Goal: Task Accomplishment & Management: Use online tool/utility

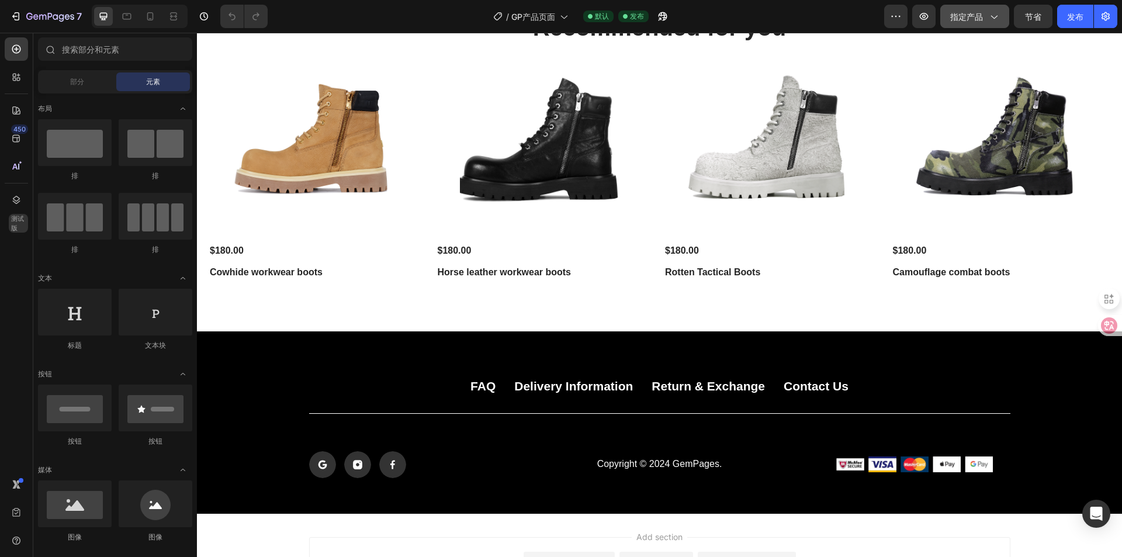
click at [1000, 22] on button "指定产品" at bounding box center [974, 16] width 69 height 23
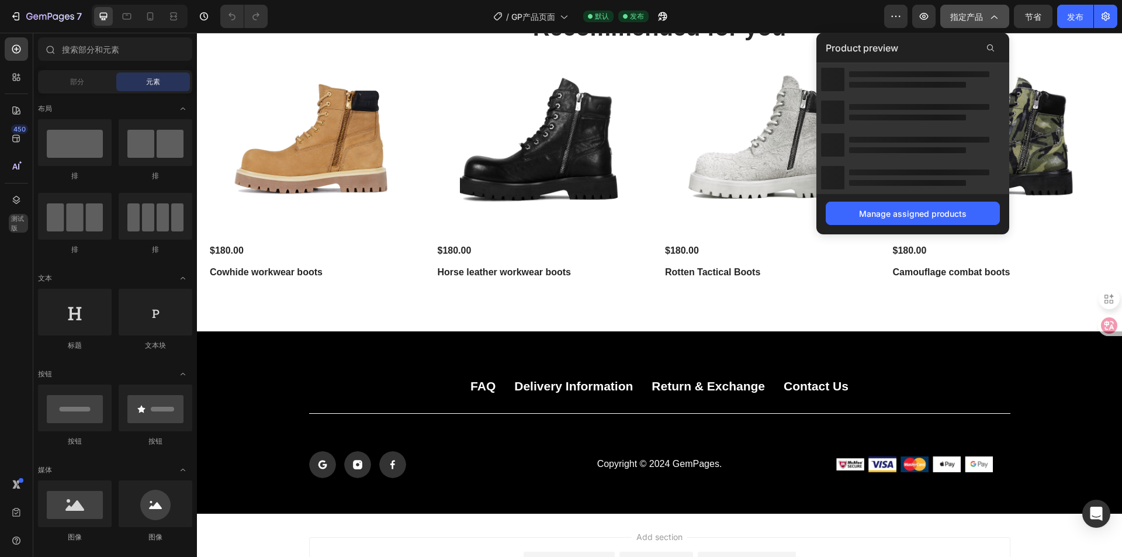
click at [1000, 22] on button "指定产品" at bounding box center [974, 16] width 69 height 23
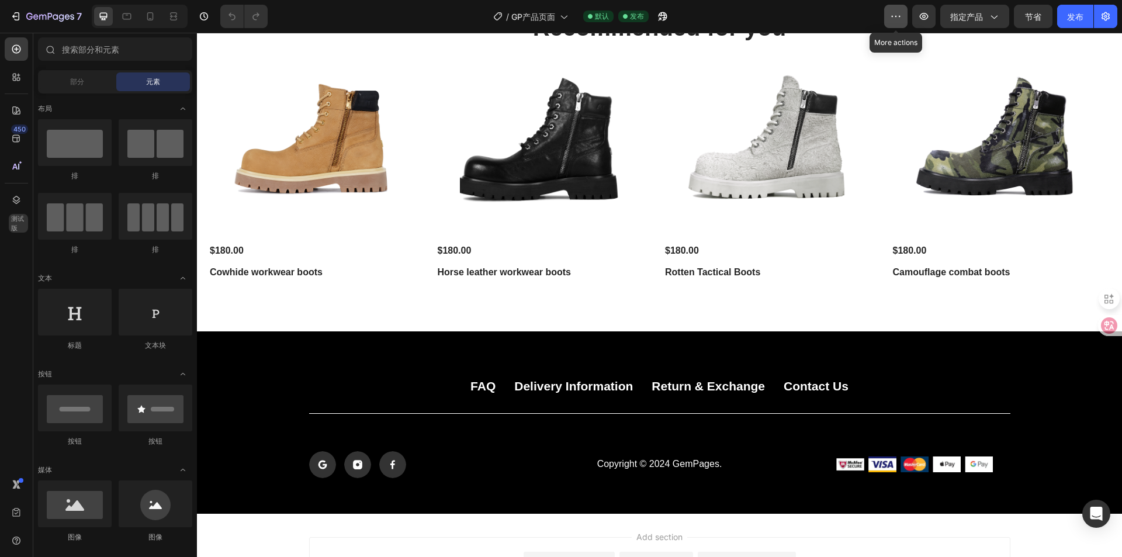
click at [889, 19] on button "button" at bounding box center [895, 16] width 23 height 23
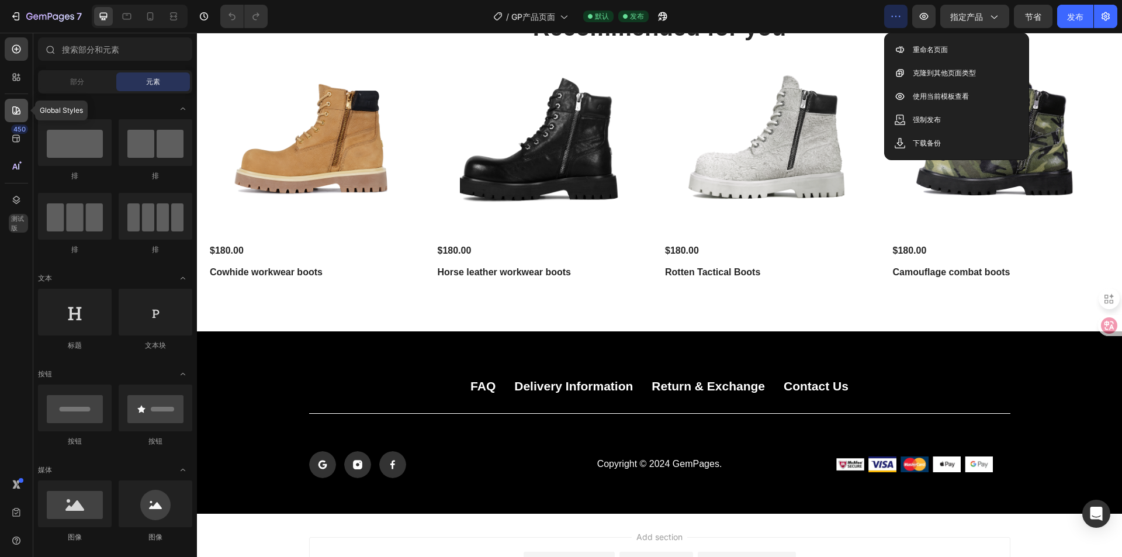
click at [18, 103] on div at bounding box center [16, 110] width 23 height 23
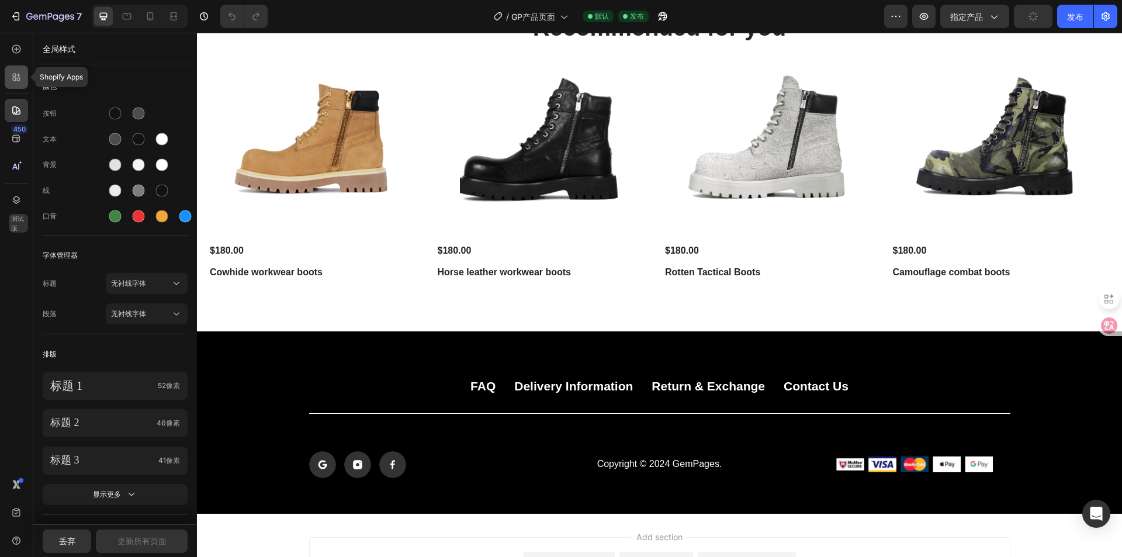
click at [22, 75] on icon at bounding box center [17, 77] width 12 height 12
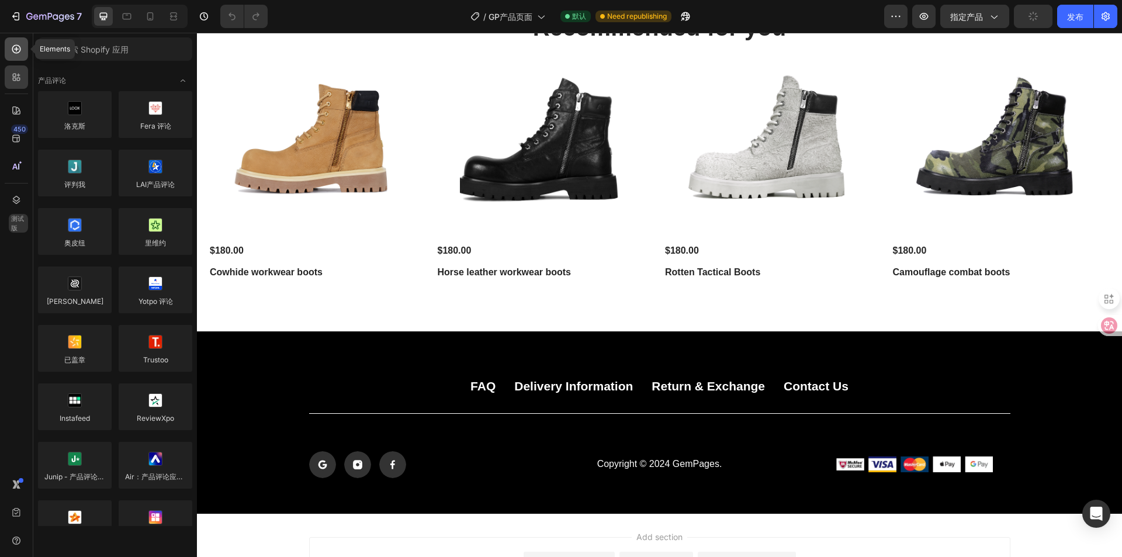
click at [18, 49] on icon at bounding box center [16, 49] width 5 height 5
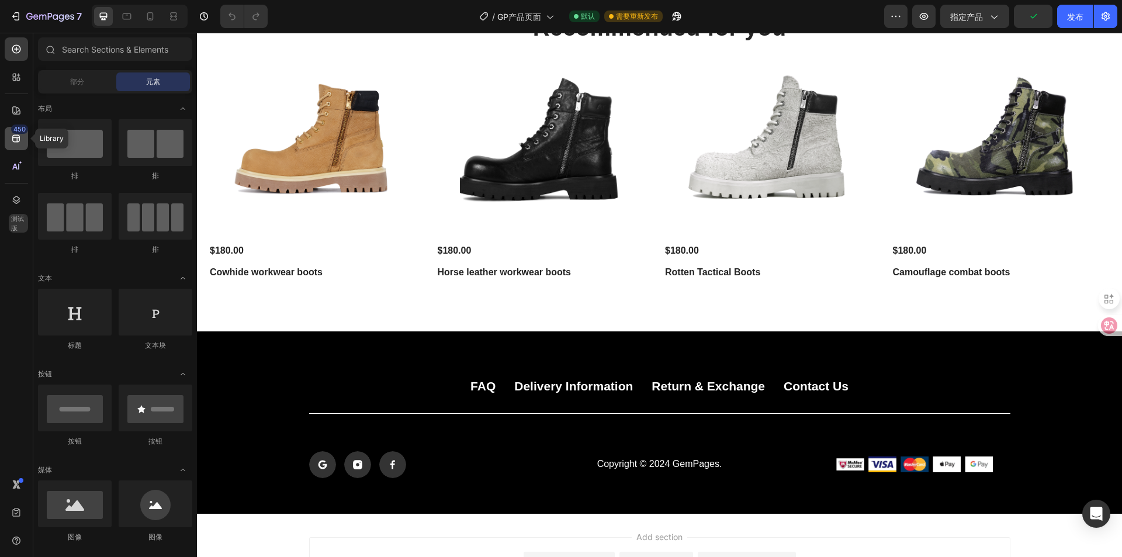
click at [16, 137] on icon at bounding box center [16, 139] width 8 height 8
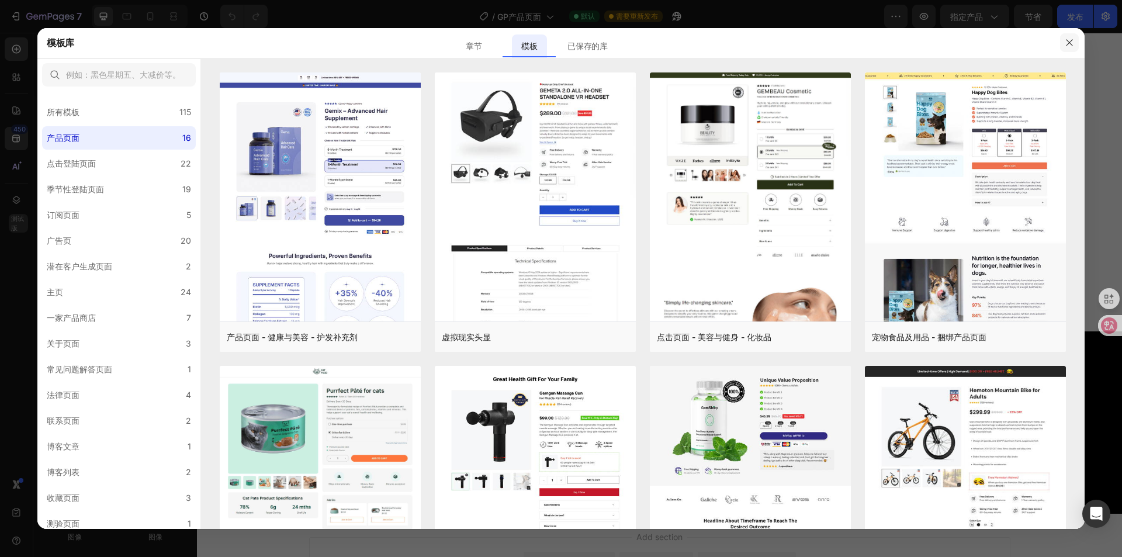
click at [1076, 42] on button "button" at bounding box center [1069, 42] width 19 height 19
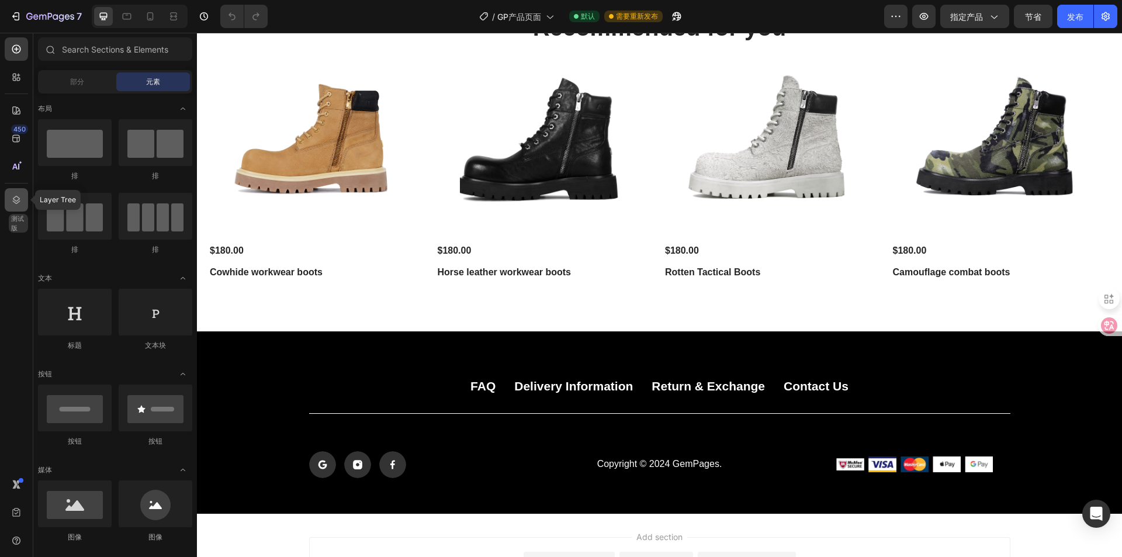
click at [23, 192] on div at bounding box center [16, 199] width 23 height 23
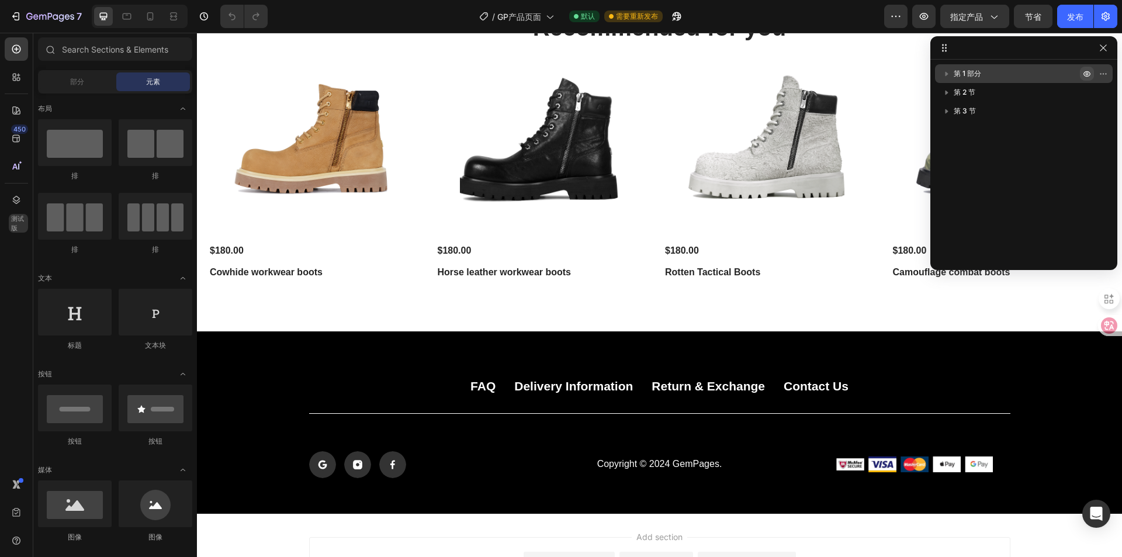
click at [1086, 77] on icon "button" at bounding box center [1086, 74] width 7 height 6
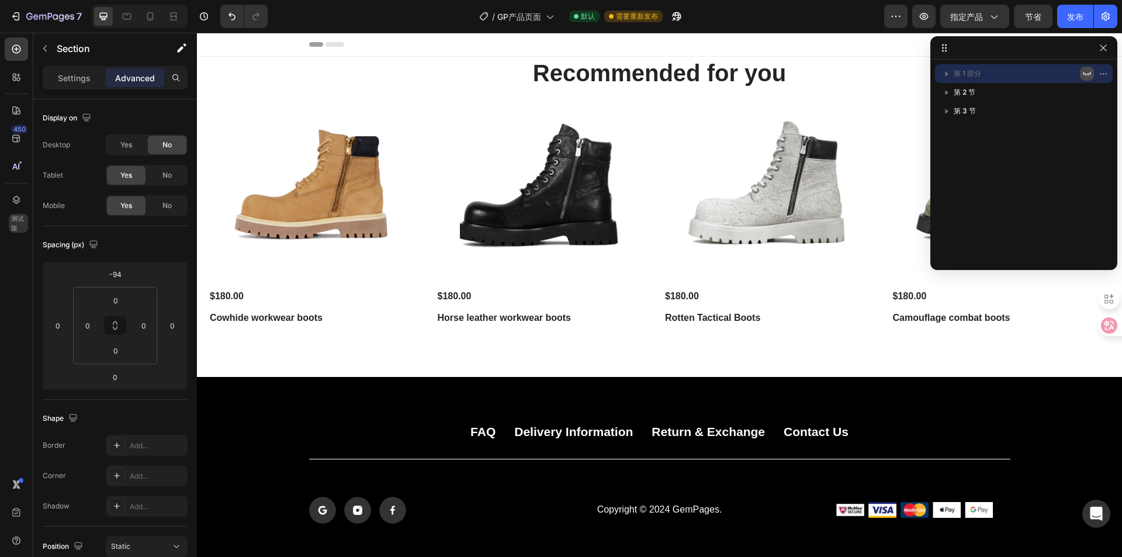
click at [1086, 77] on icon "button" at bounding box center [1086, 73] width 9 height 9
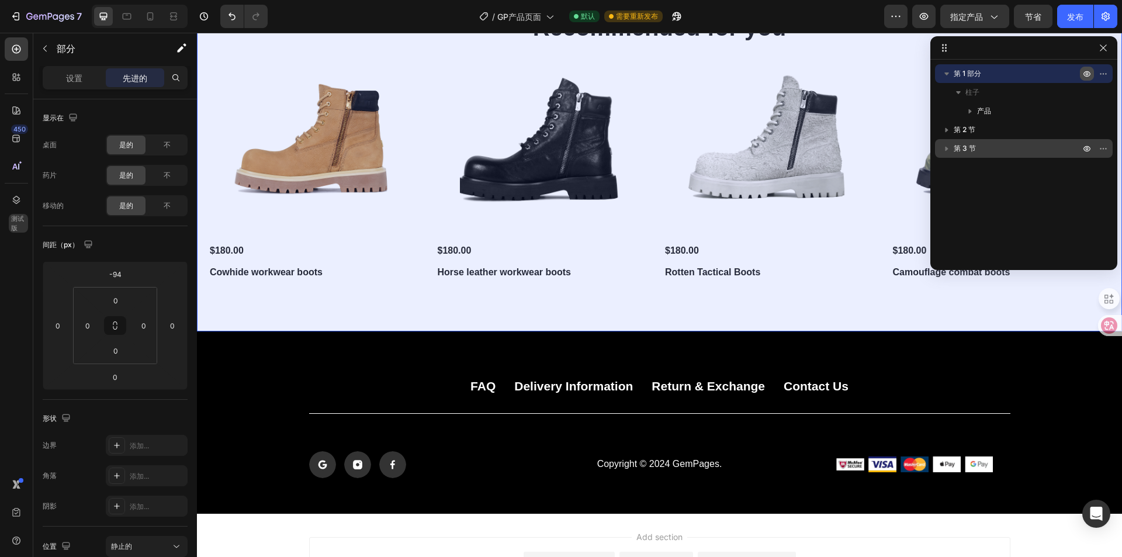
drag, startPoint x: 1088, startPoint y: 130, endPoint x: 1085, endPoint y: 143, distance: 13.1
click at [1088, 130] on icon "button" at bounding box center [1086, 129] width 9 height 9
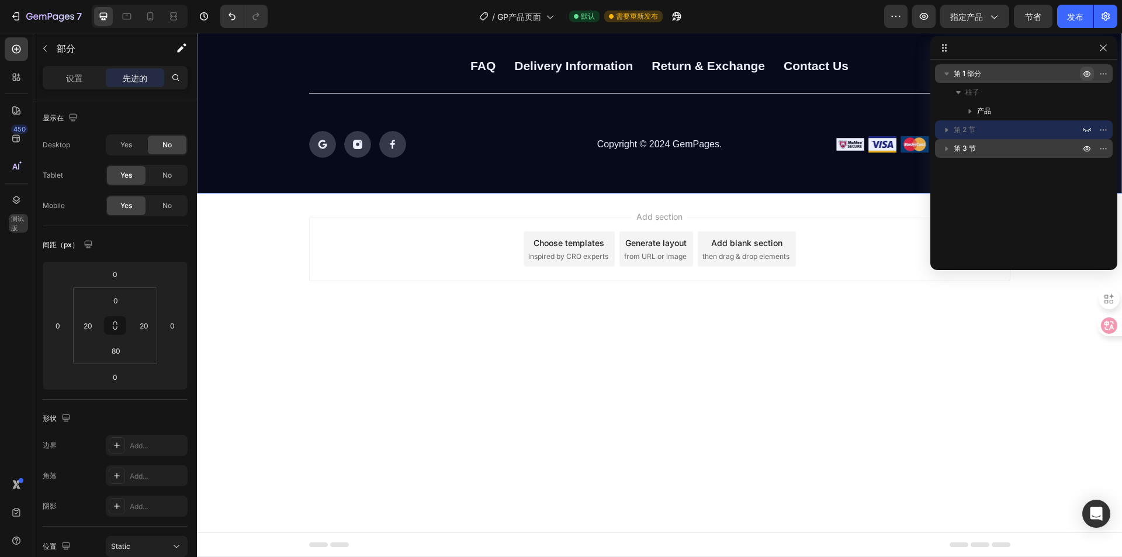
click at [1089, 156] on div at bounding box center [1095, 148] width 30 height 19
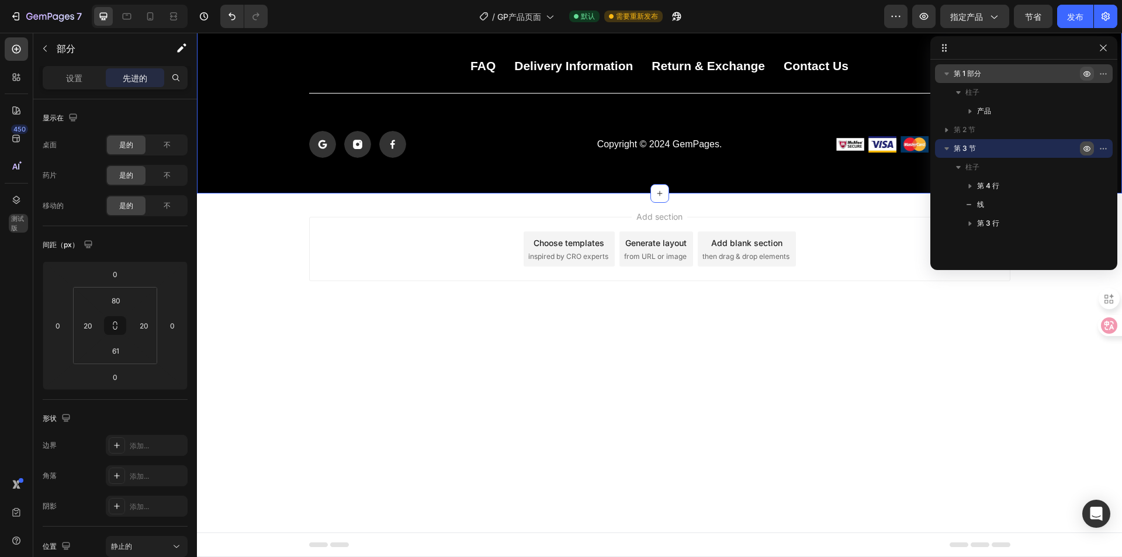
click at [1086, 150] on icon "button" at bounding box center [1086, 148] width 9 height 9
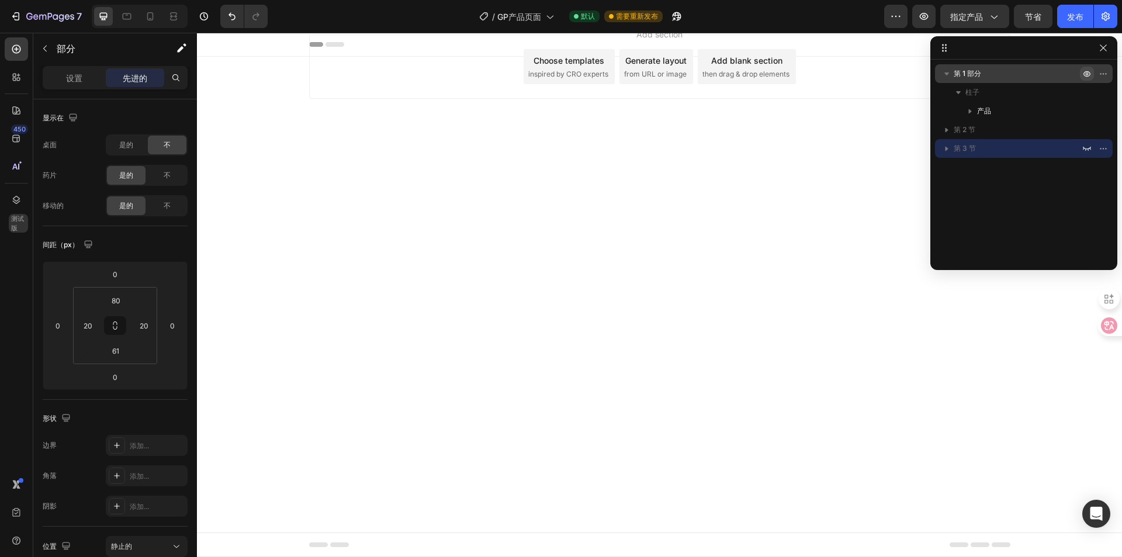
click at [1086, 71] on icon "button" at bounding box center [1086, 74] width 7 height 6
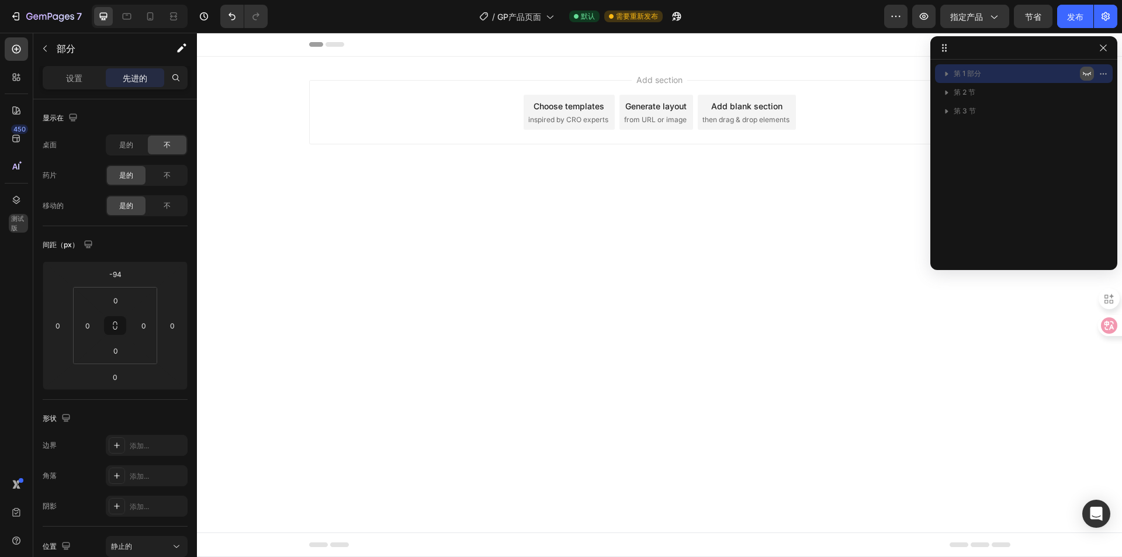
click at [1091, 70] on icon "button" at bounding box center [1086, 73] width 9 height 9
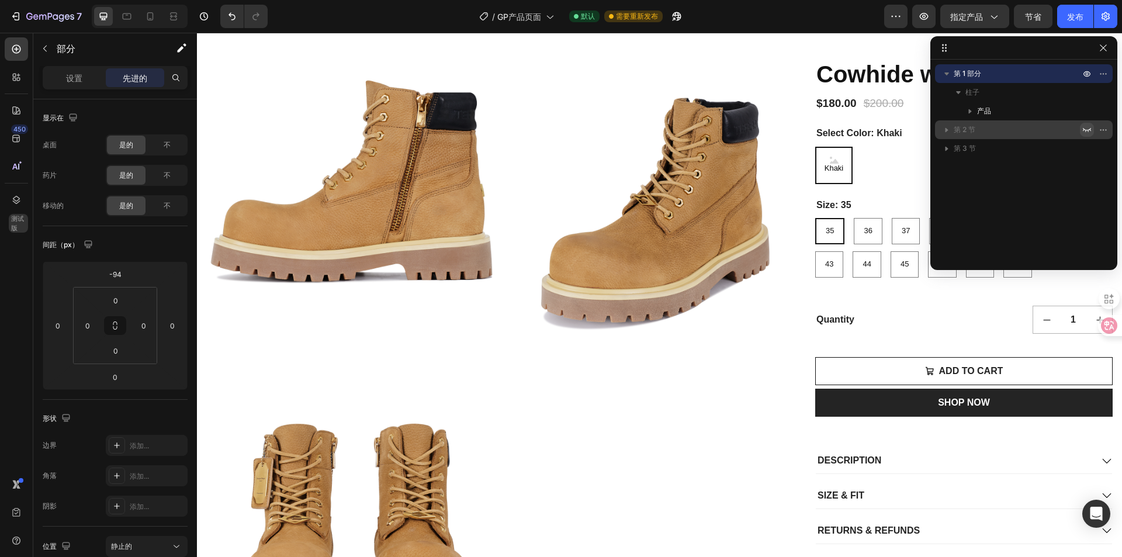
click at [1086, 129] on icon "button" at bounding box center [1086, 129] width 9 height 9
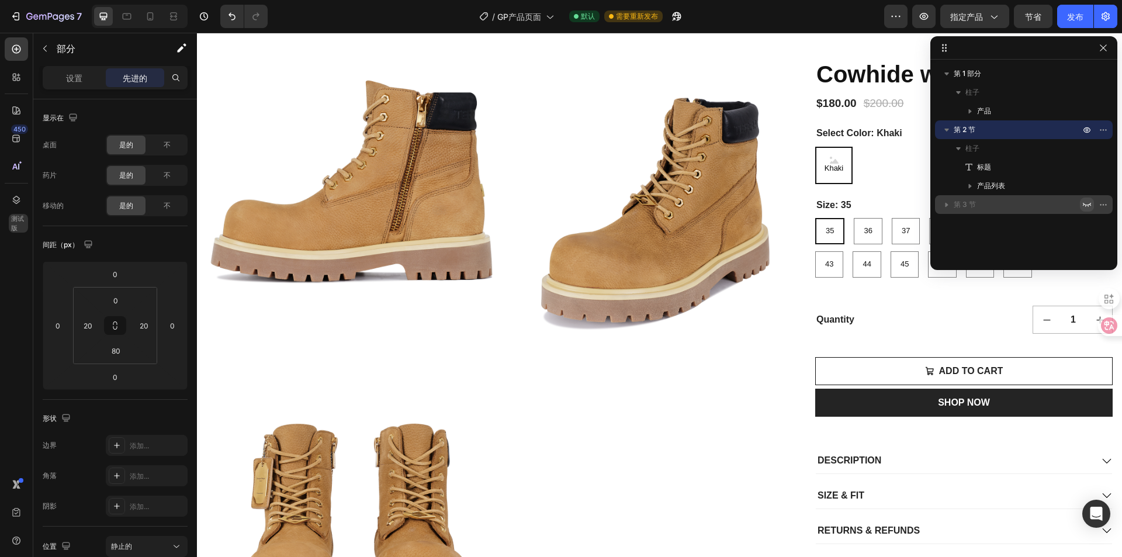
click at [1086, 207] on icon "button" at bounding box center [1086, 204] width 9 height 9
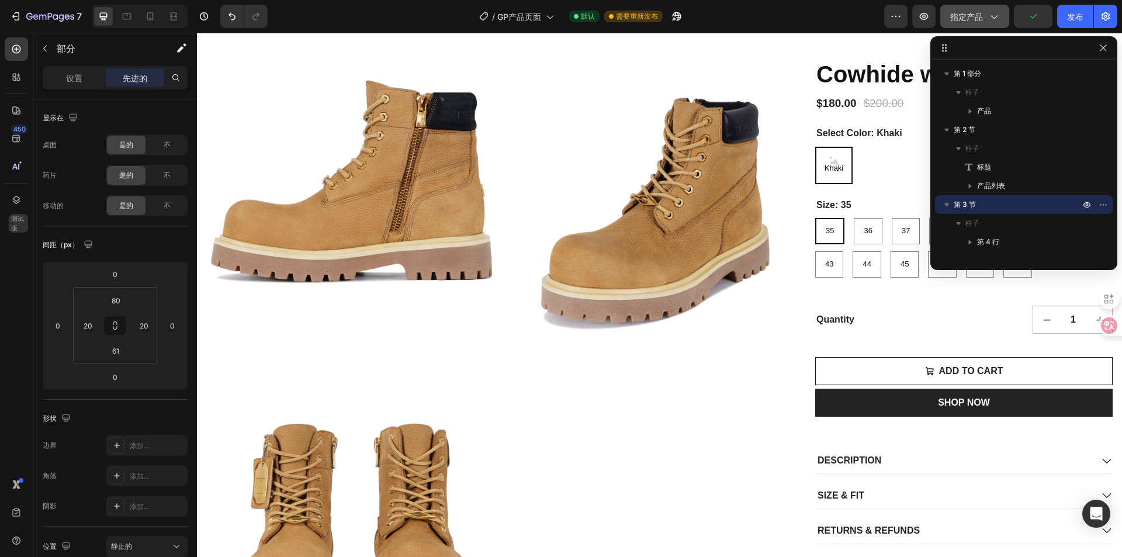
click at [967, 9] on button "指定产品" at bounding box center [974, 16] width 69 height 23
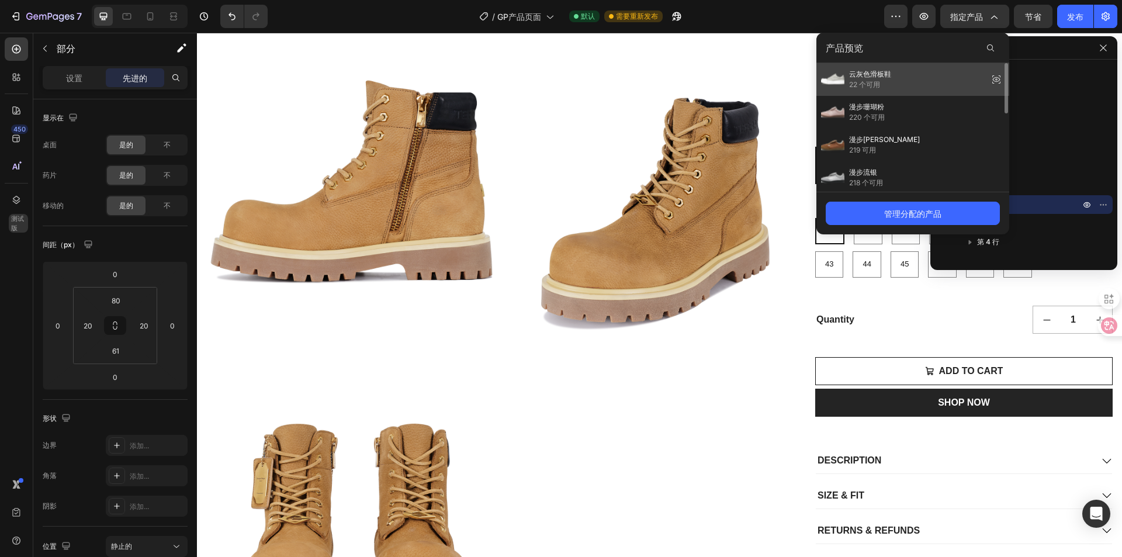
click at [869, 84] on font "22 个可用" at bounding box center [864, 84] width 31 height 9
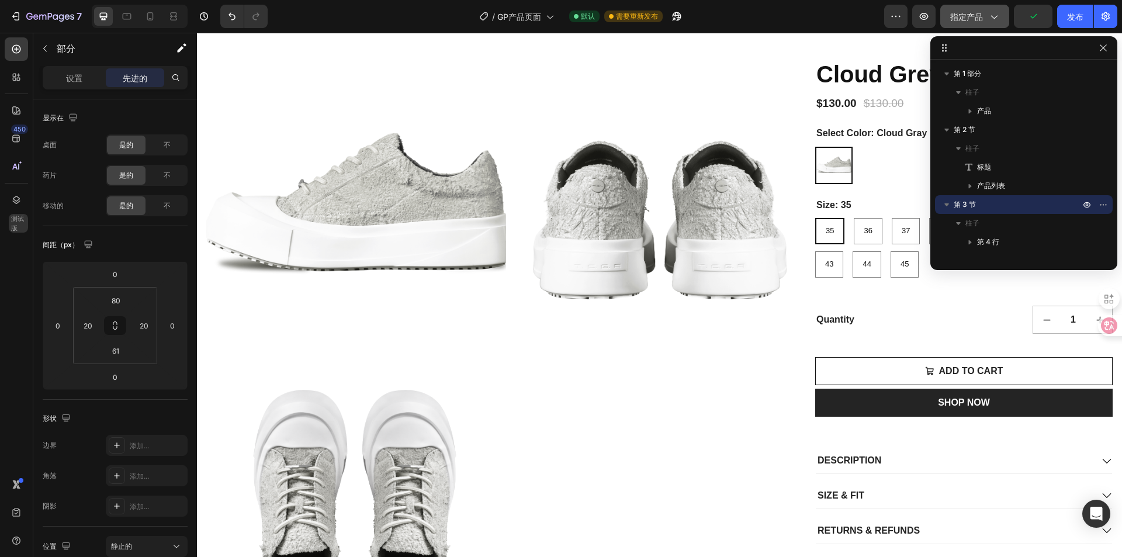
click at [974, 21] on font "指定产品" at bounding box center [966, 17] width 33 height 10
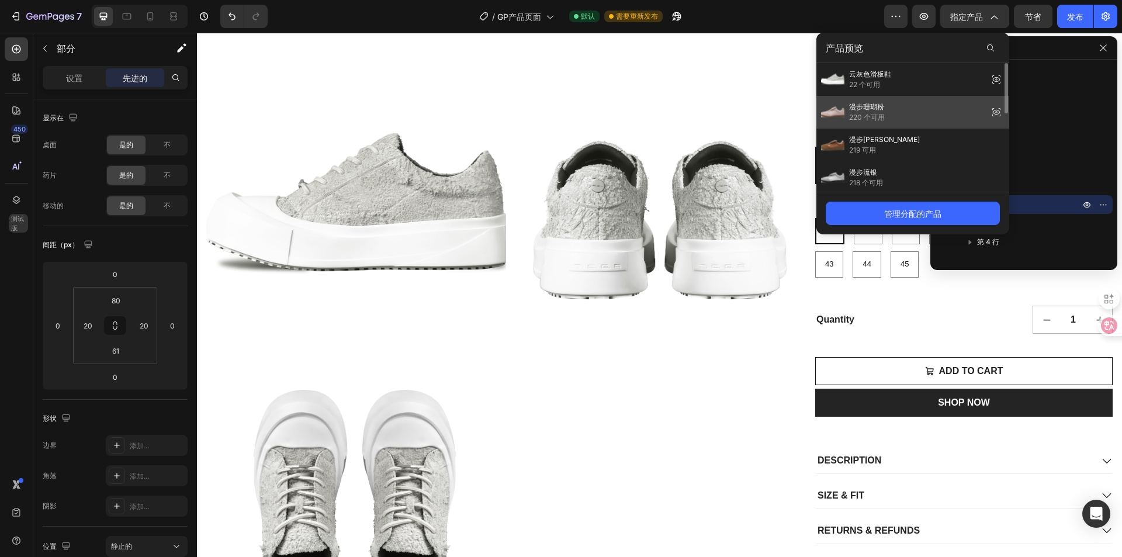
drag, startPoint x: 849, startPoint y: 117, endPoint x: 653, endPoint y: 84, distance: 199.2
click at [849, 117] on font "220 个可用" at bounding box center [867, 117] width 36 height 9
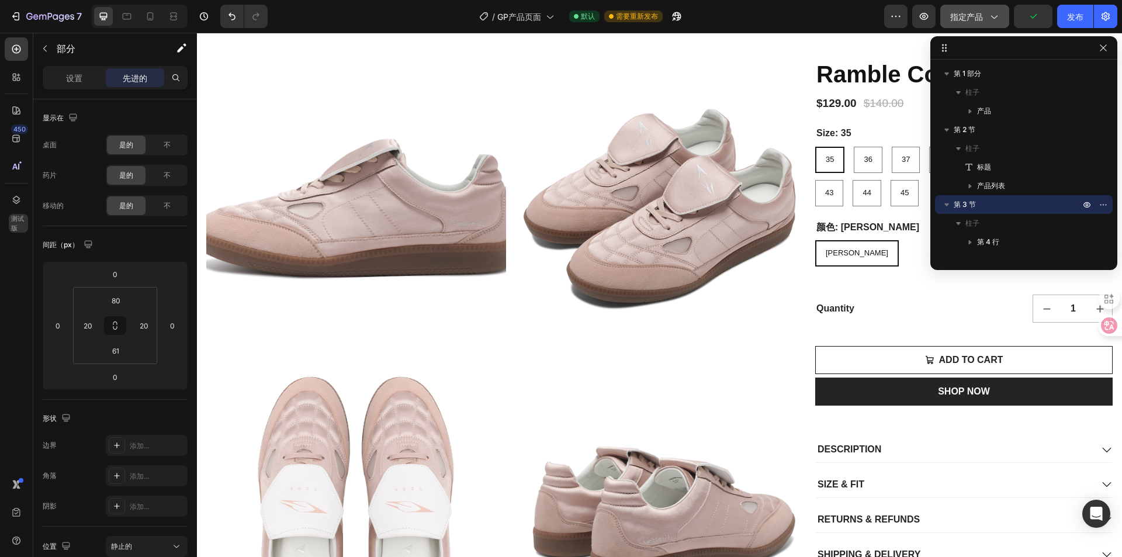
click at [991, 11] on icon "button" at bounding box center [994, 17] width 12 height 12
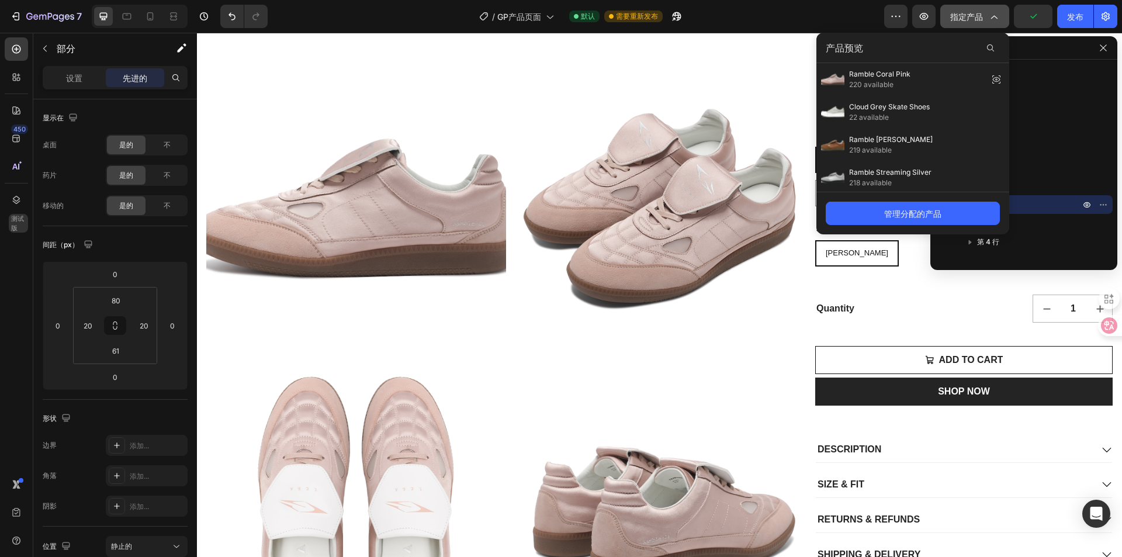
click at [991, 11] on icon "button" at bounding box center [994, 17] width 12 height 12
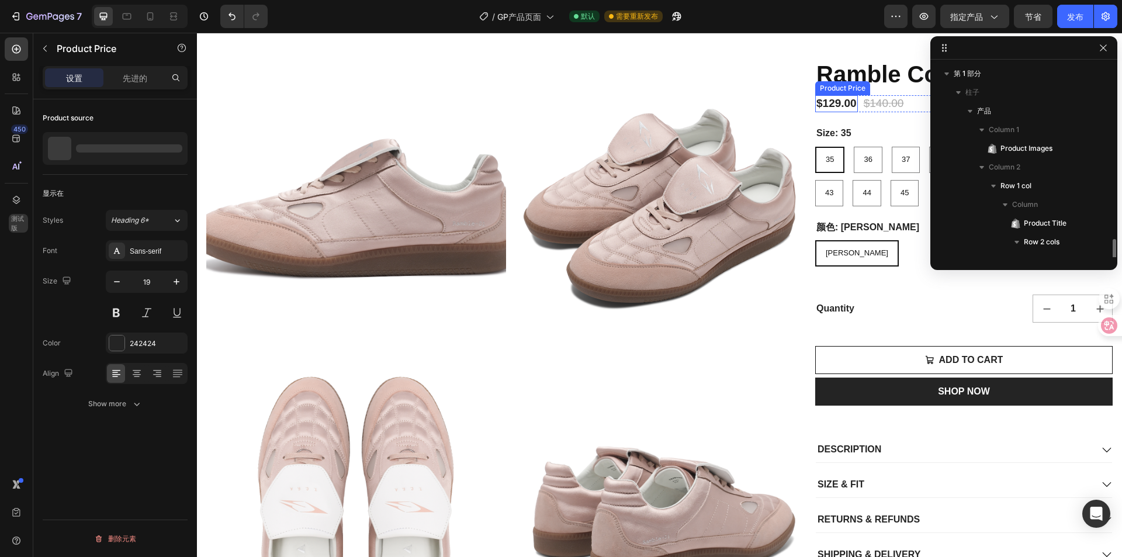
scroll to position [128, 0]
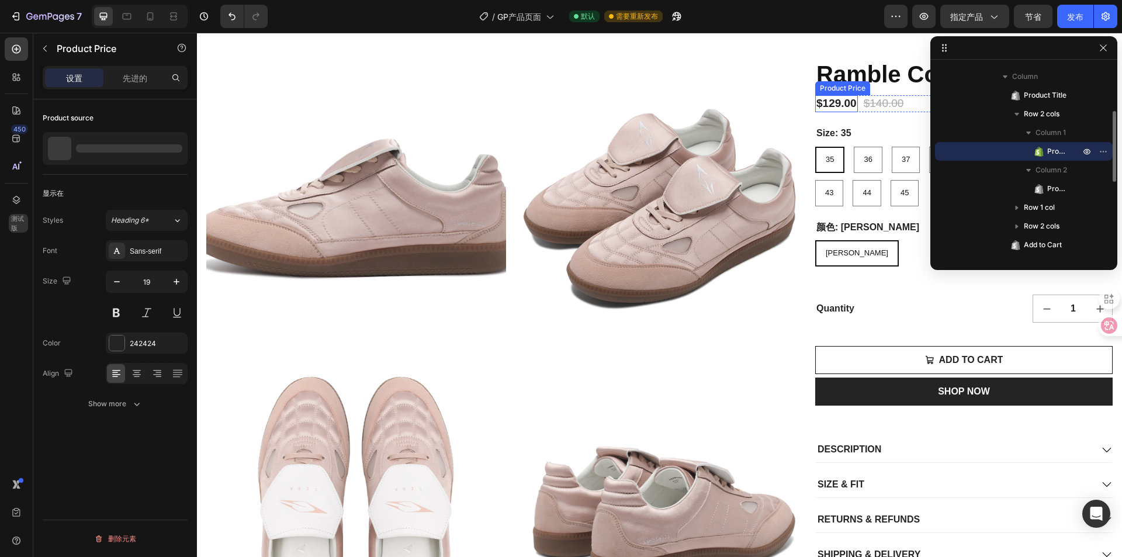
click at [850, 111] on div "$129.00" at bounding box center [836, 103] width 43 height 17
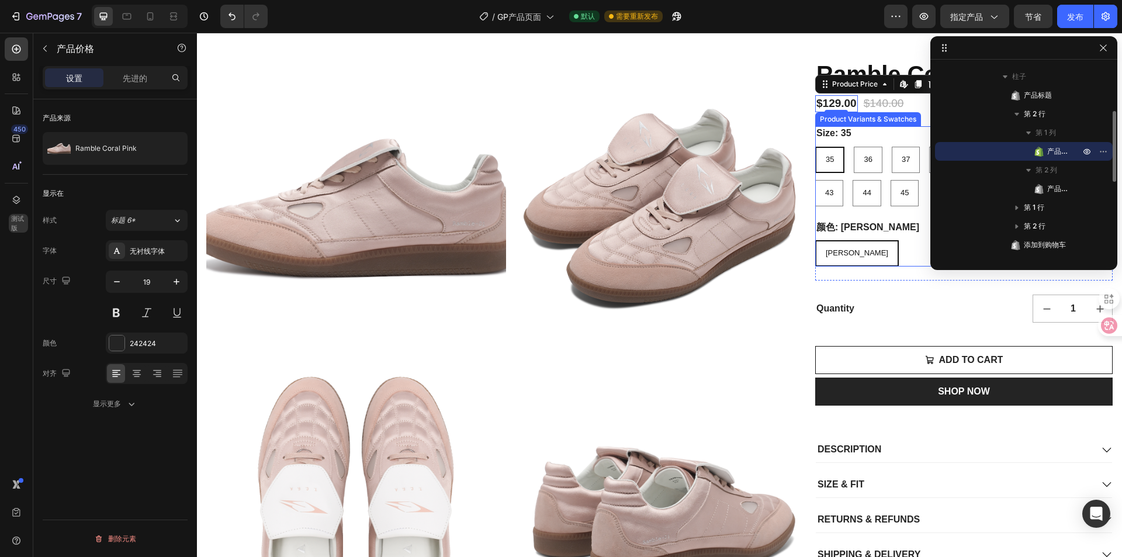
click at [863, 125] on div "Ramble Coral Pink Product Title $129.00 Product Price Edit content in Shopify 0…" at bounding box center [963, 232] width 297 height 348
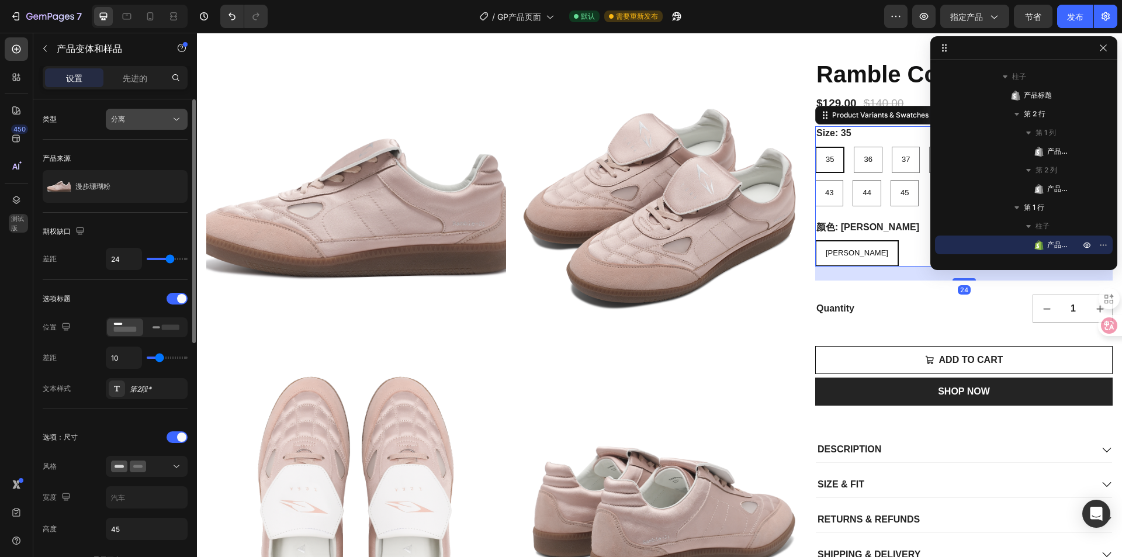
click at [158, 123] on div "分离" at bounding box center [141, 119] width 60 height 11
click at [158, 122] on div "分离" at bounding box center [141, 119] width 60 height 11
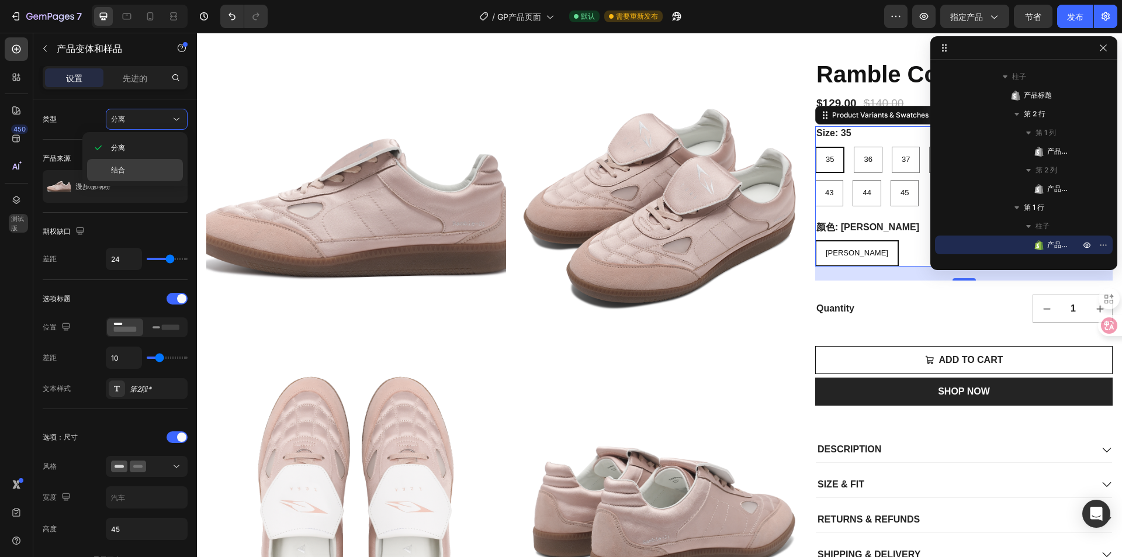
click at [137, 167] on p "结合" at bounding box center [144, 170] width 67 height 11
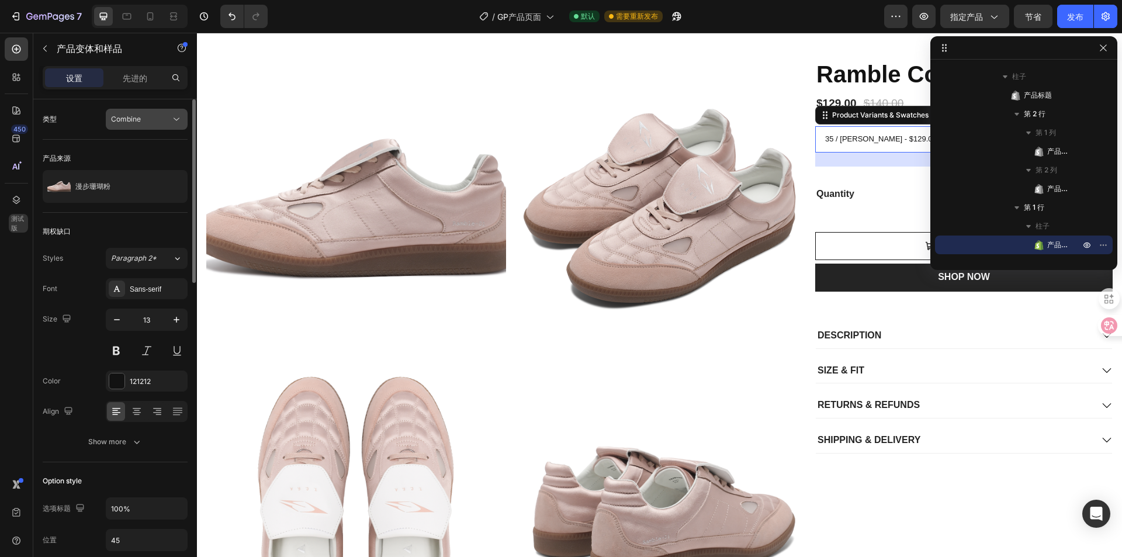
click at [151, 119] on div "Combine" at bounding box center [141, 119] width 60 height 11
click at [148, 143] on p "分离" at bounding box center [144, 148] width 67 height 11
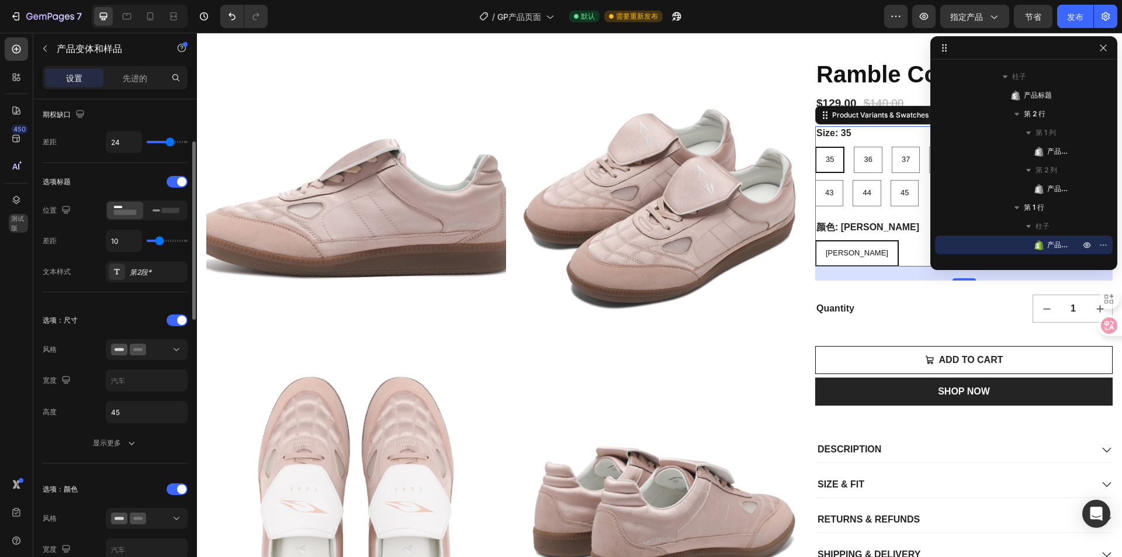
scroll to position [175, 0]
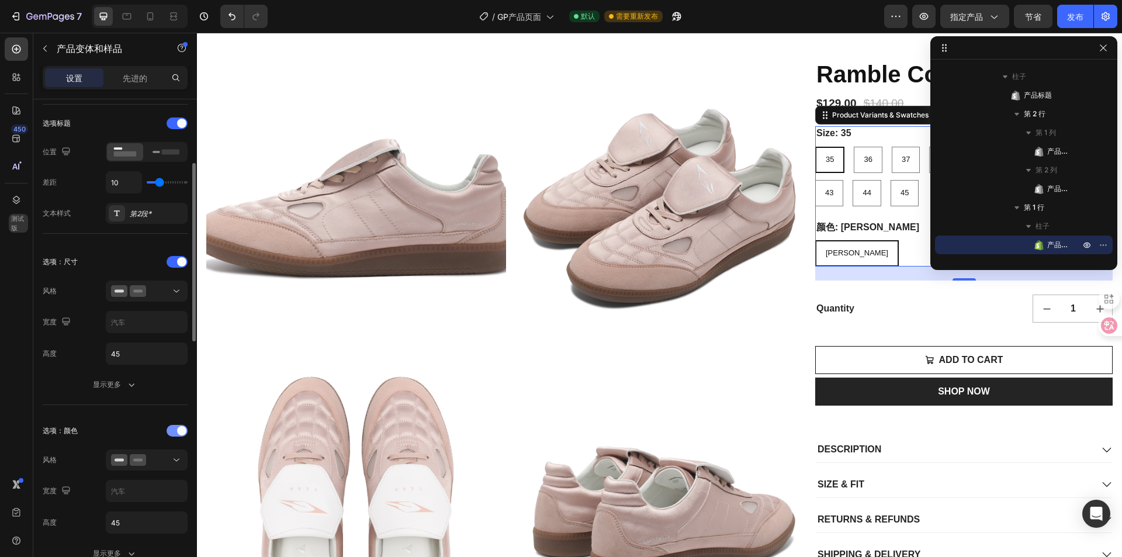
click at [169, 434] on div at bounding box center [177, 431] width 21 height 12
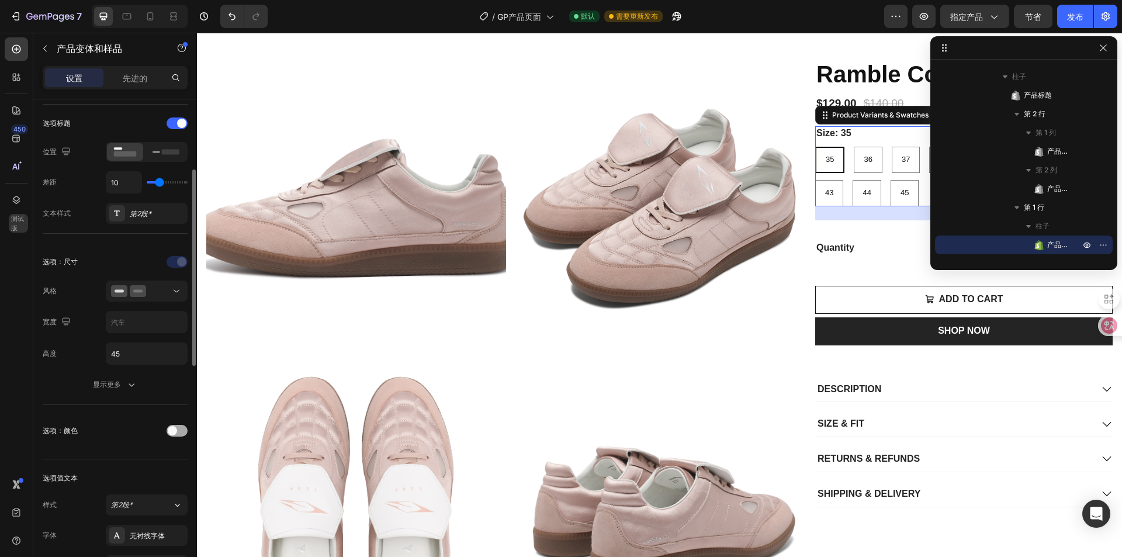
click at [176, 434] on span at bounding box center [172, 430] width 9 height 9
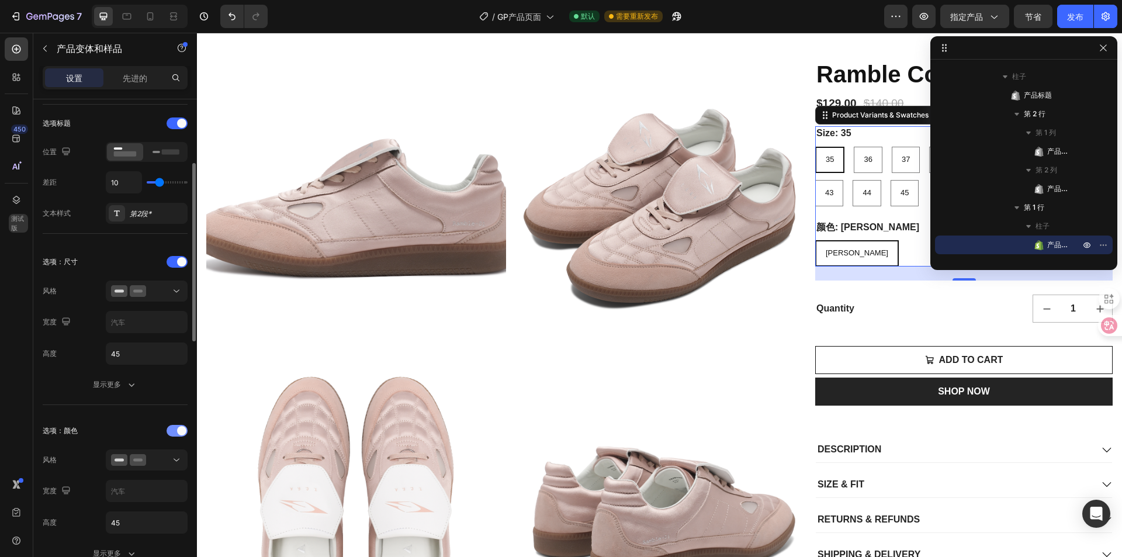
click at [176, 434] on div at bounding box center [177, 431] width 21 height 12
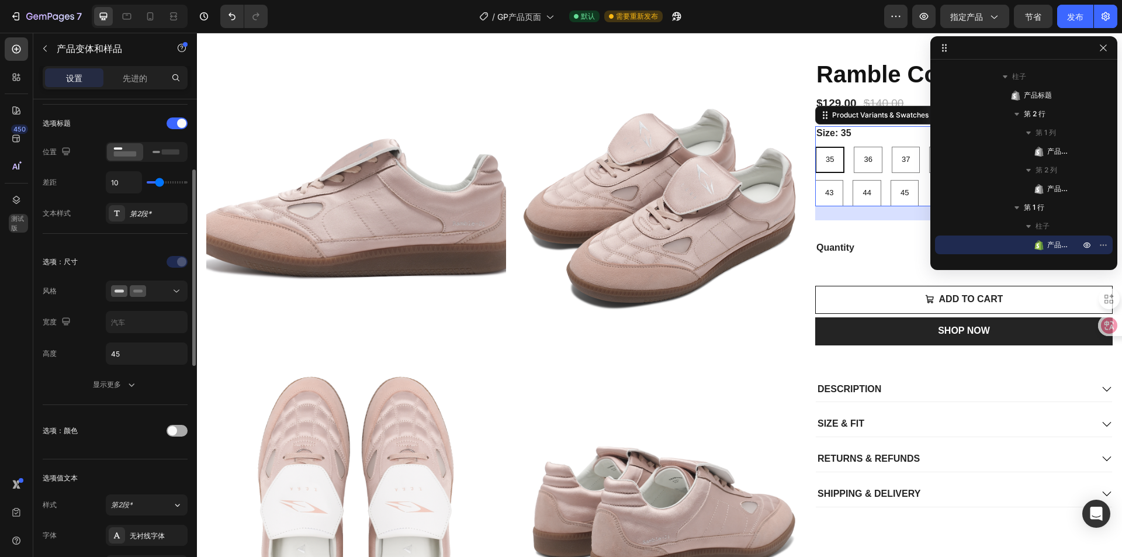
click at [176, 434] on span at bounding box center [172, 430] width 9 height 9
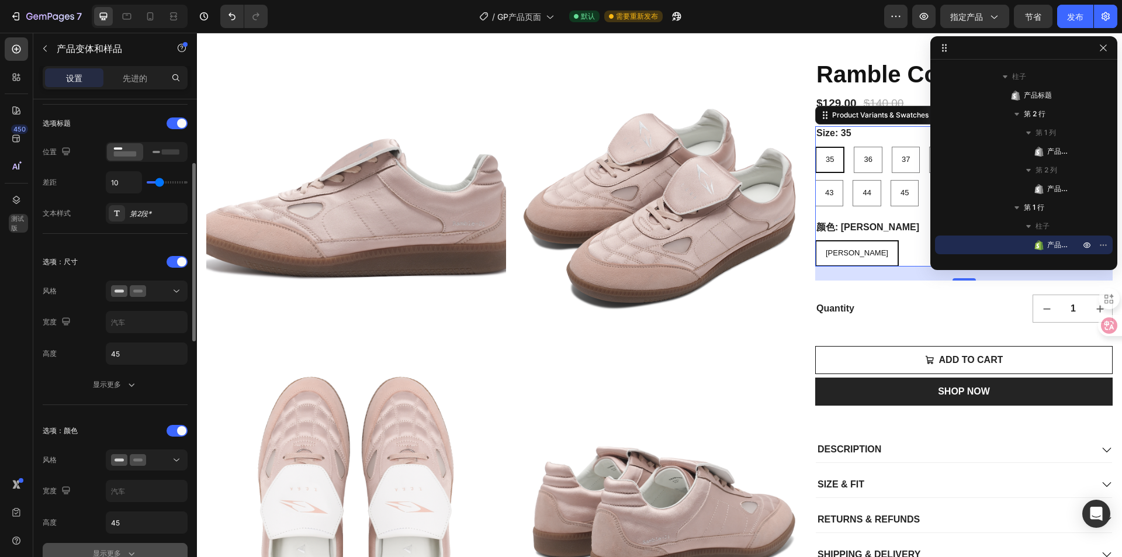
scroll to position [292, 0]
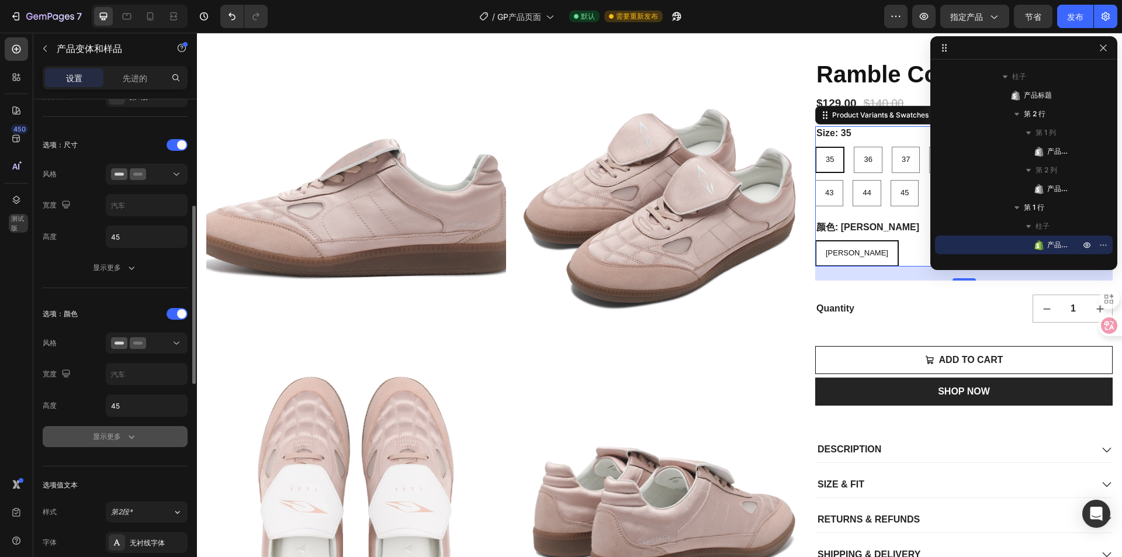
click at [102, 431] on div "显示更多" at bounding box center [115, 437] width 44 height 12
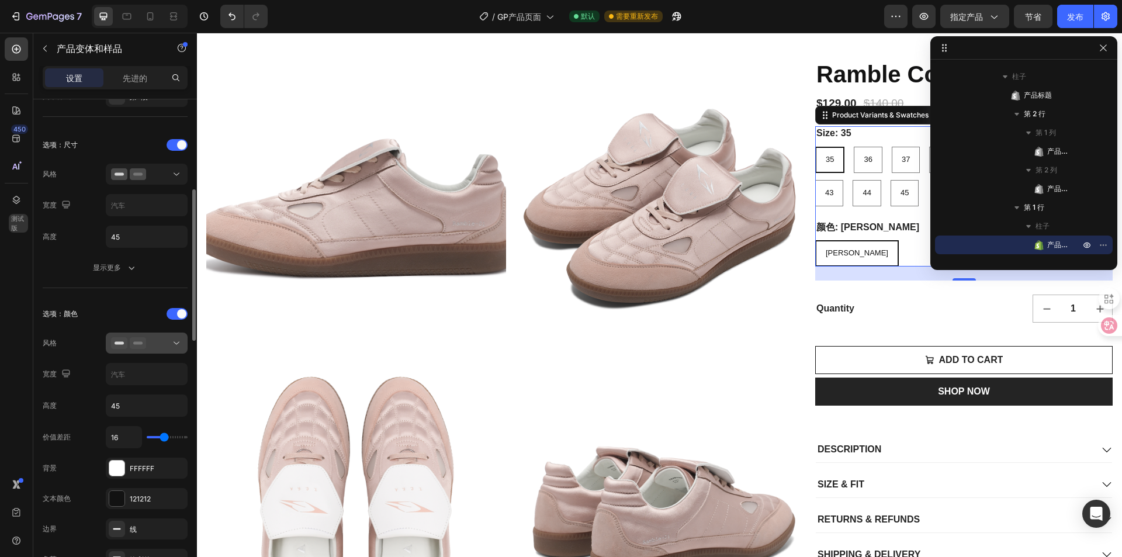
click at [125, 338] on icon at bounding box center [119, 343] width 16 height 12
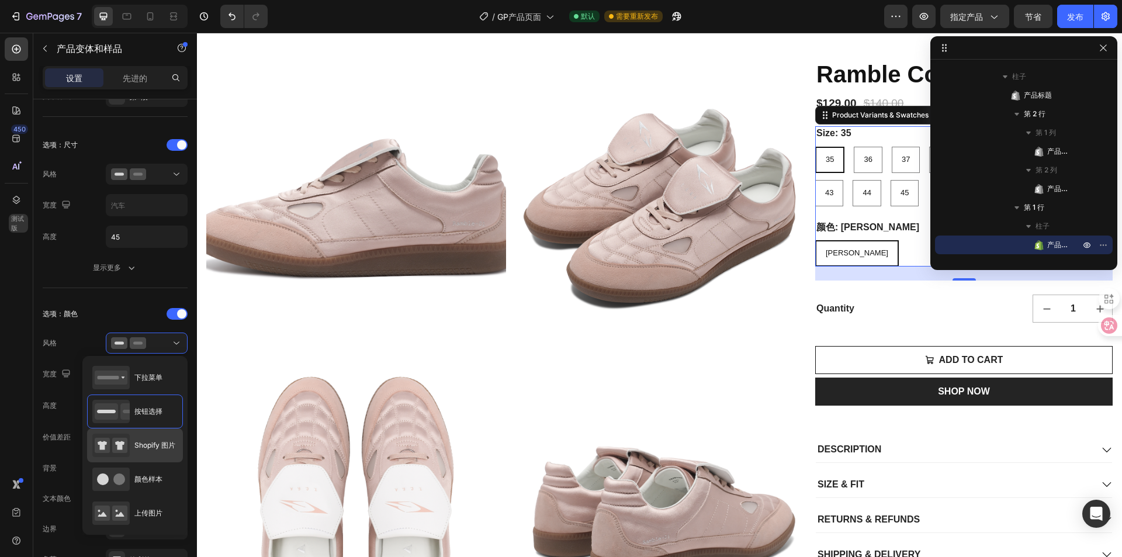
click at [157, 446] on font "Shopify 图片" at bounding box center [154, 445] width 41 height 9
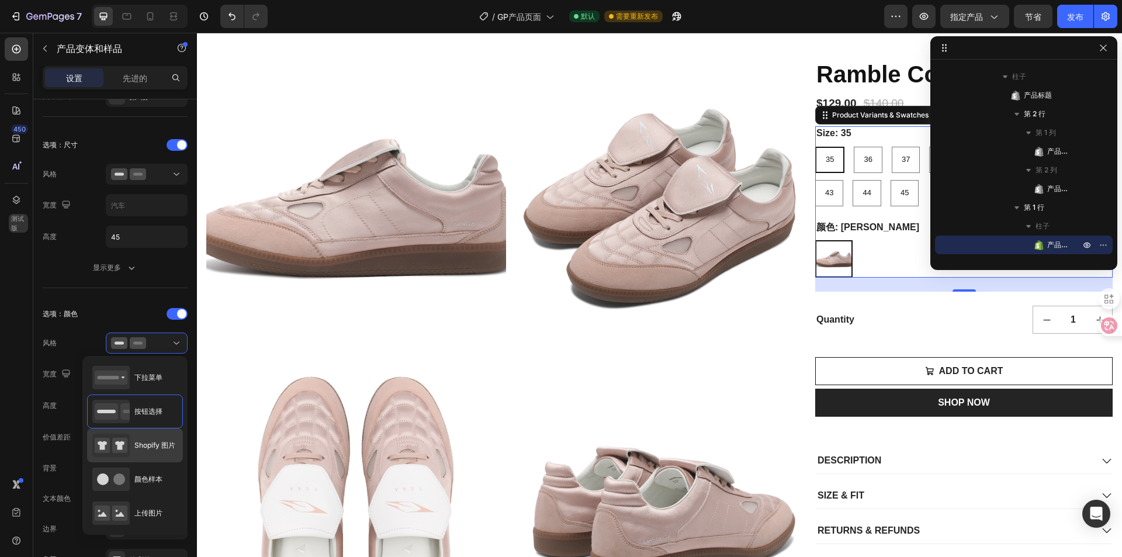
type input "64"
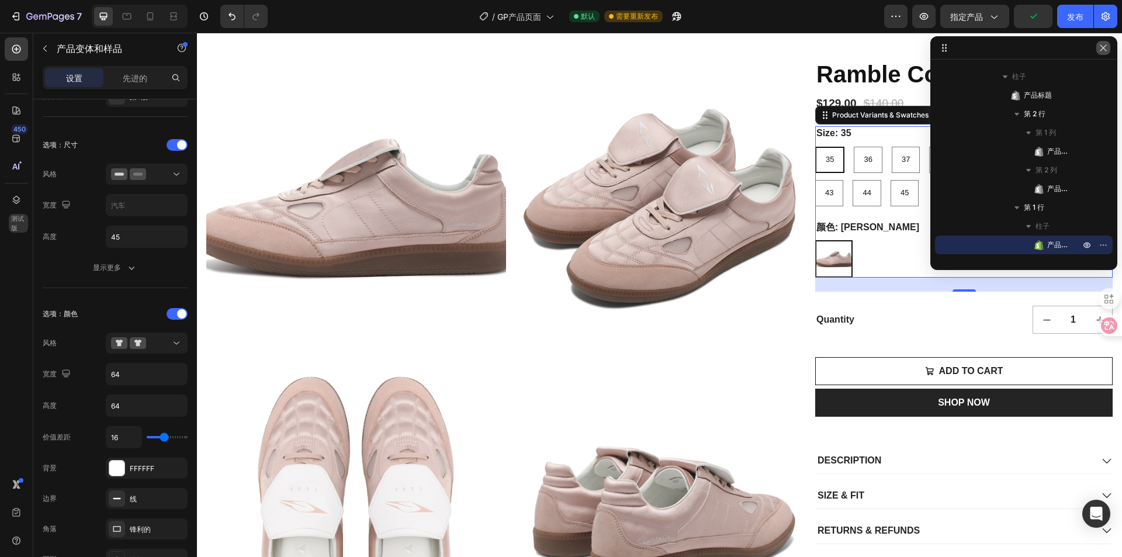
click at [1101, 47] on icon "button" at bounding box center [1103, 47] width 9 height 9
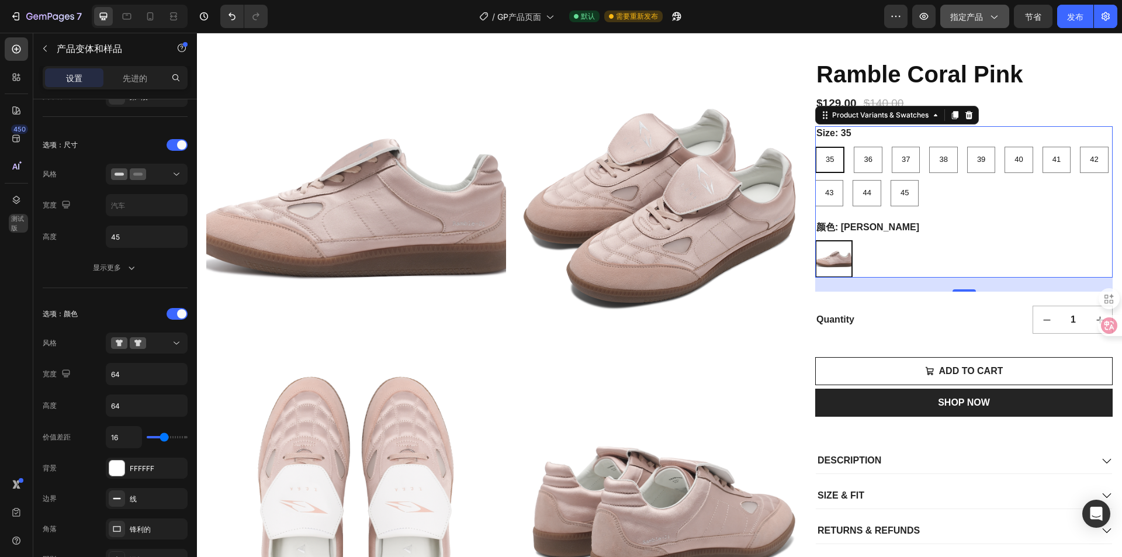
drag, startPoint x: 968, startPoint y: 12, endPoint x: 970, endPoint y: 22, distance: 10.0
click at [969, 12] on font "指定产品" at bounding box center [966, 17] width 33 height 10
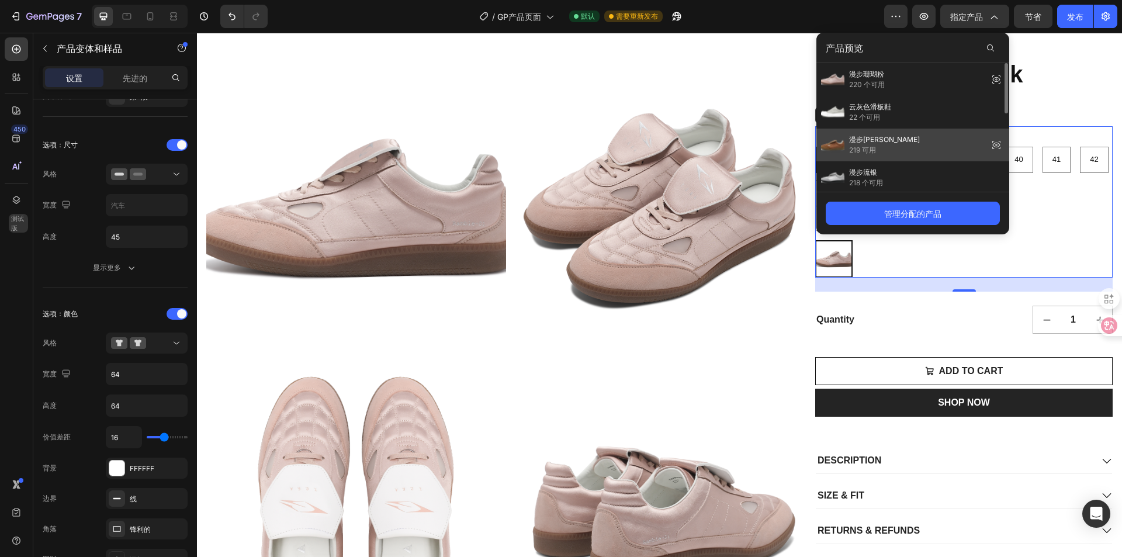
click at [885, 143] on font "漫步[PERSON_NAME]" at bounding box center [884, 139] width 71 height 9
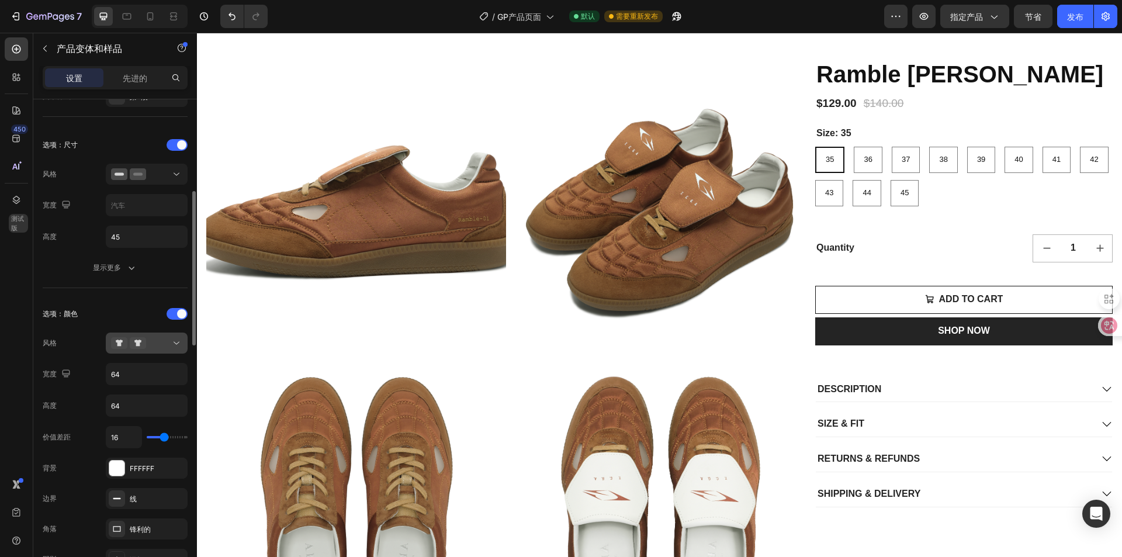
click at [149, 348] on div at bounding box center [146, 343] width 71 height 12
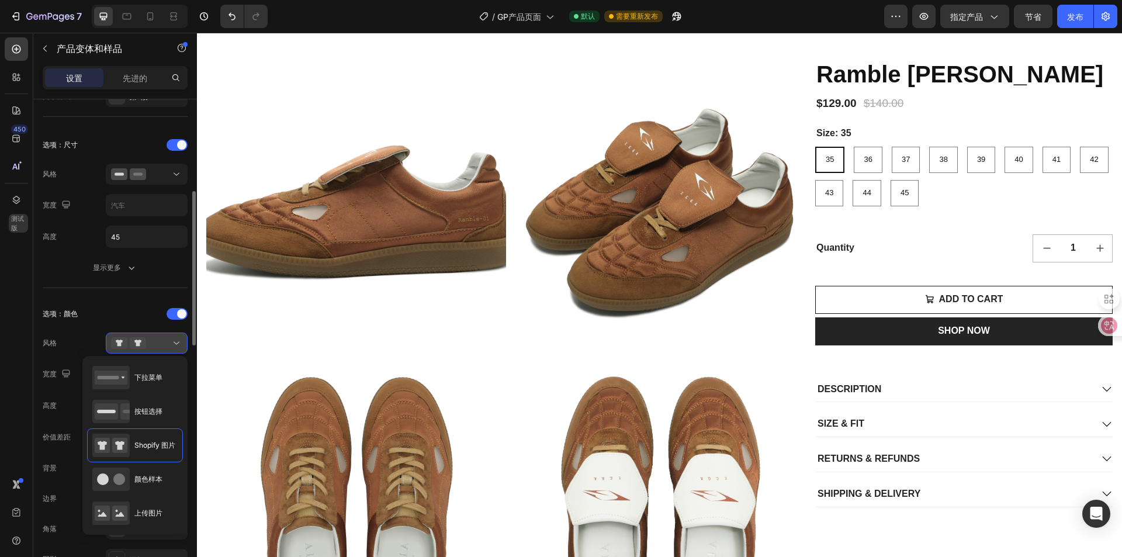
click at [167, 342] on div at bounding box center [146, 343] width 71 height 12
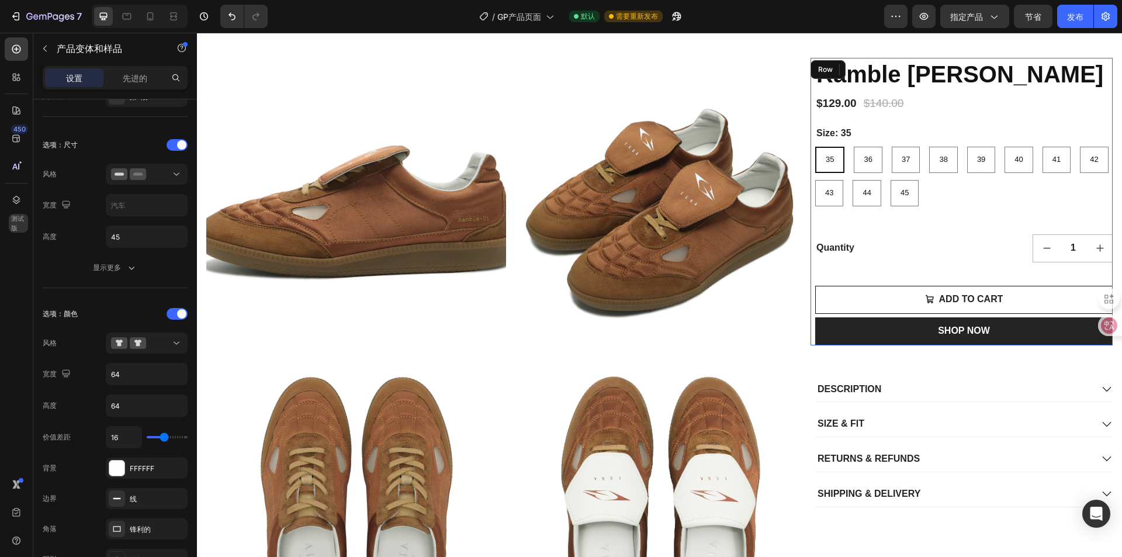
click at [837, 233] on div "Ramble [PERSON_NAME] Product Title $129.00 Product Price Product Price $140.00 …" at bounding box center [963, 202] width 297 height 288
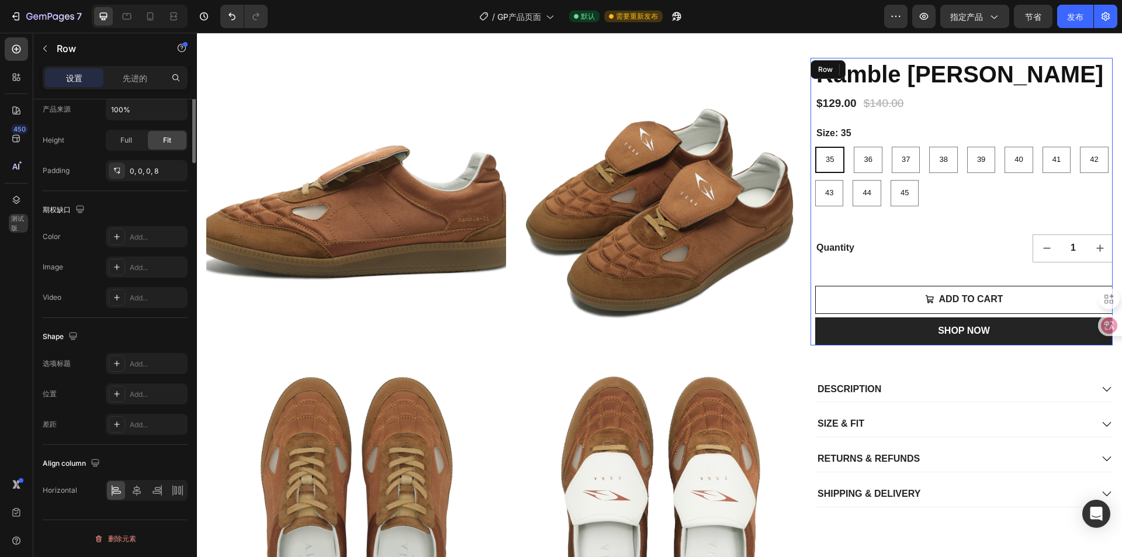
scroll to position [0, 0]
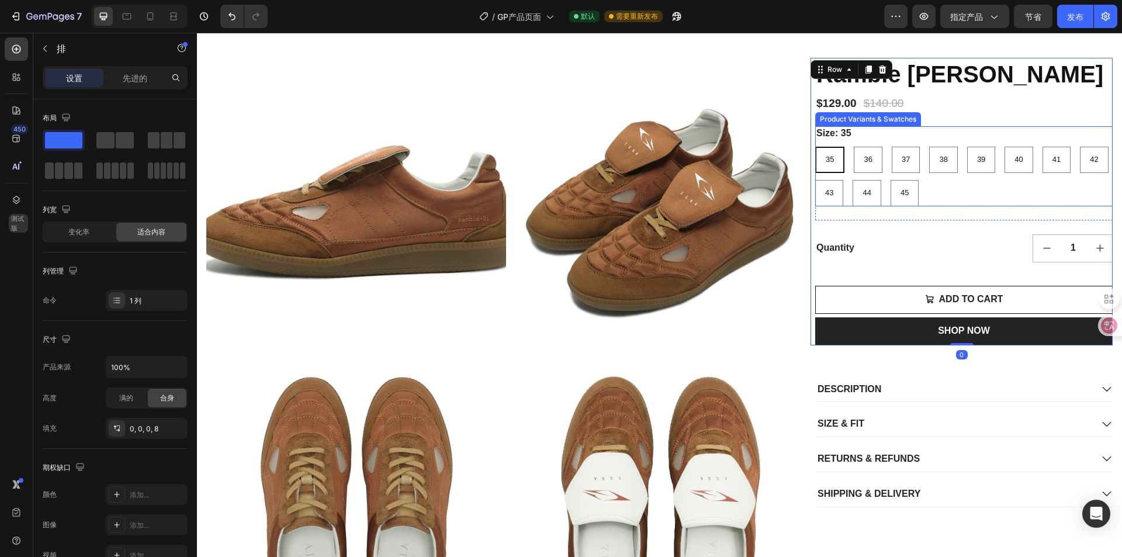
click at [961, 136] on div "Size: 35 35 35 35 36 36 36 37 37 37 38 38 38 39 39 39 40 40 40 41 41 41 42 42 4…" at bounding box center [963, 166] width 297 height 80
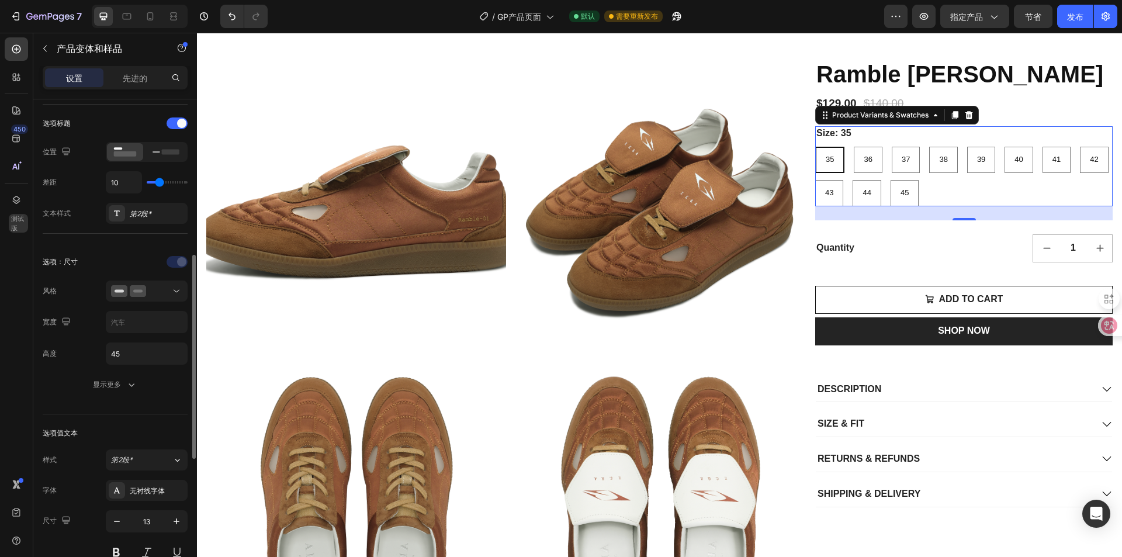
scroll to position [292, 0]
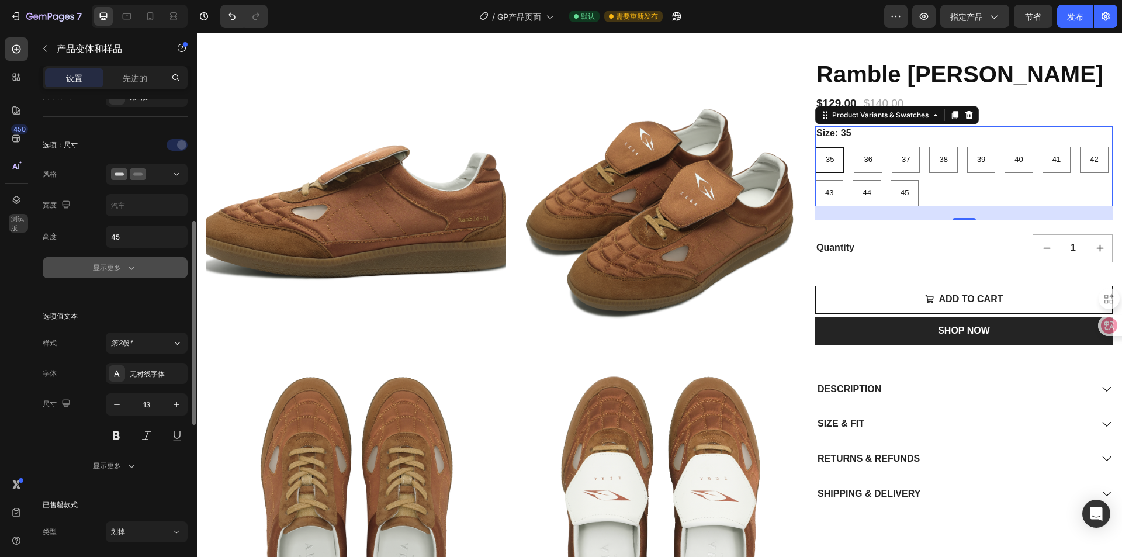
click at [115, 265] on font "显示更多" at bounding box center [107, 267] width 28 height 9
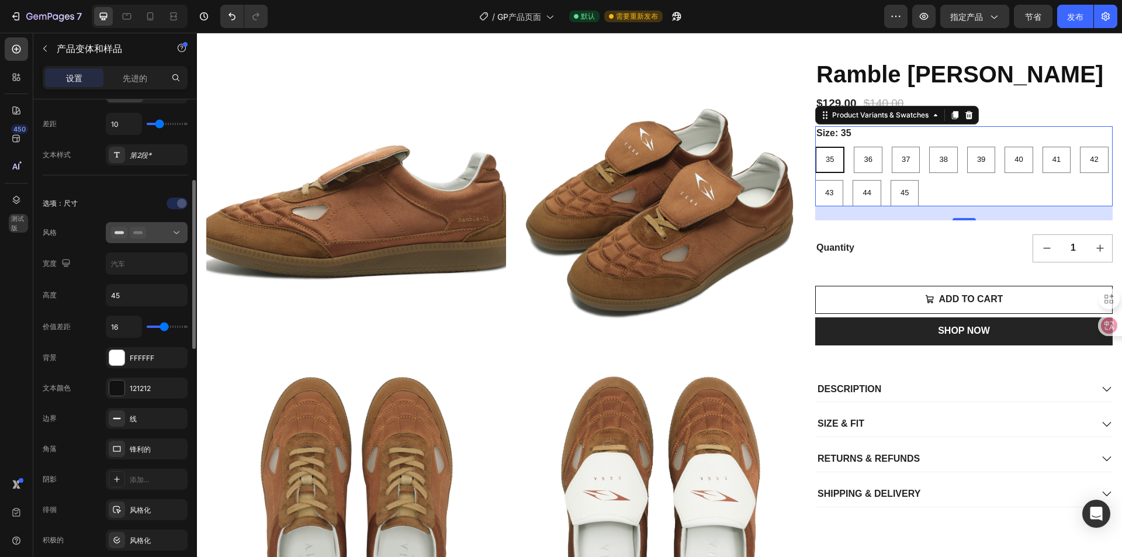
scroll to position [117, 0]
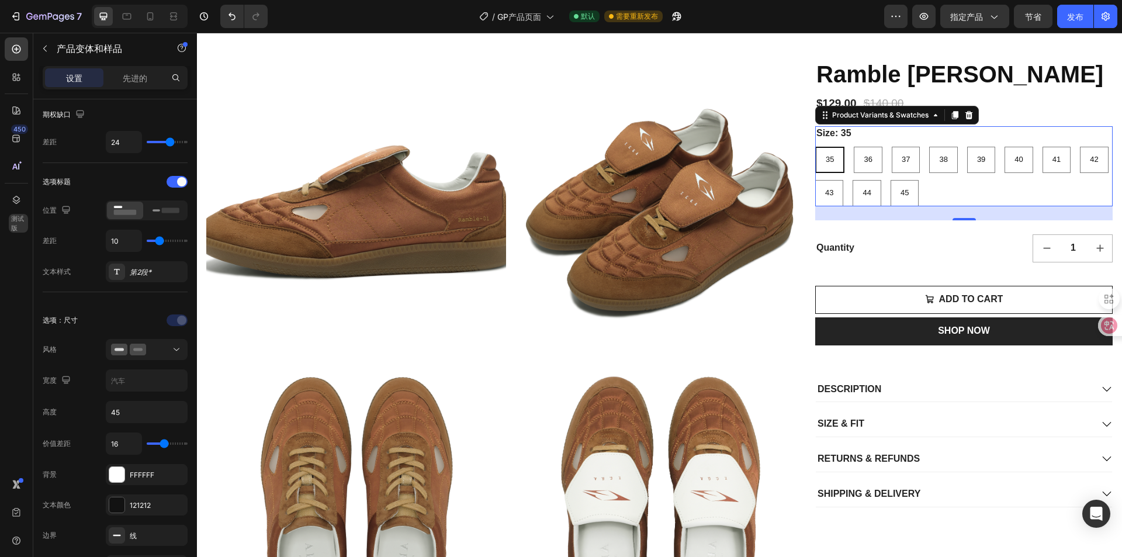
click at [1020, 192] on div "35 35 35 36 36 36 37 37 37 38 38 38 39 39 39 40 40 40 41 41 41 42 42 42 43 43 4…" at bounding box center [963, 177] width 297 height 60
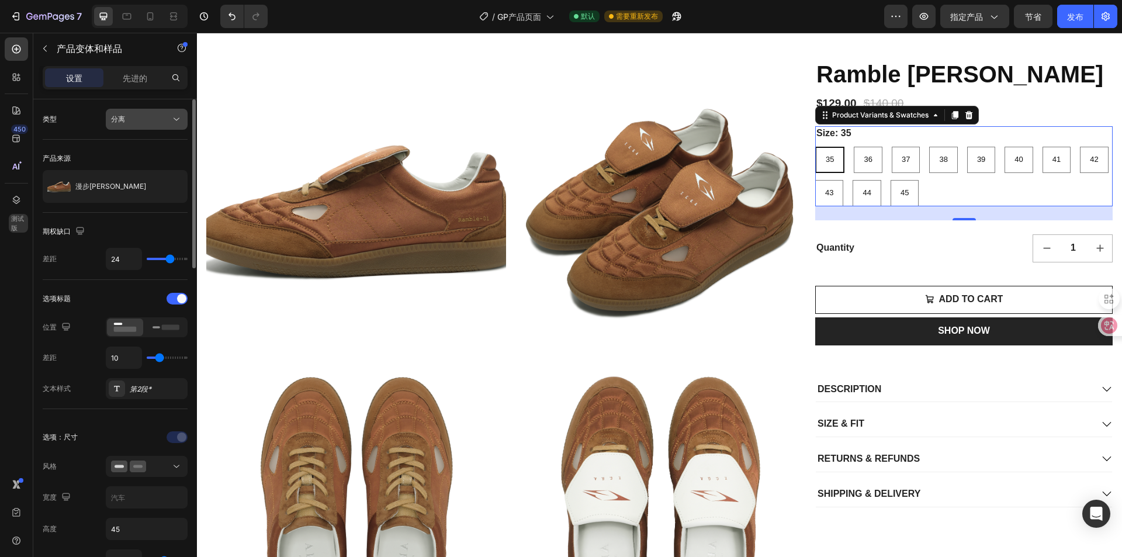
click at [139, 124] on div "分离" at bounding box center [141, 119] width 60 height 11
click at [156, 121] on div "分离" at bounding box center [141, 119] width 60 height 11
click at [996, 11] on div "指定产品" at bounding box center [974, 17] width 49 height 12
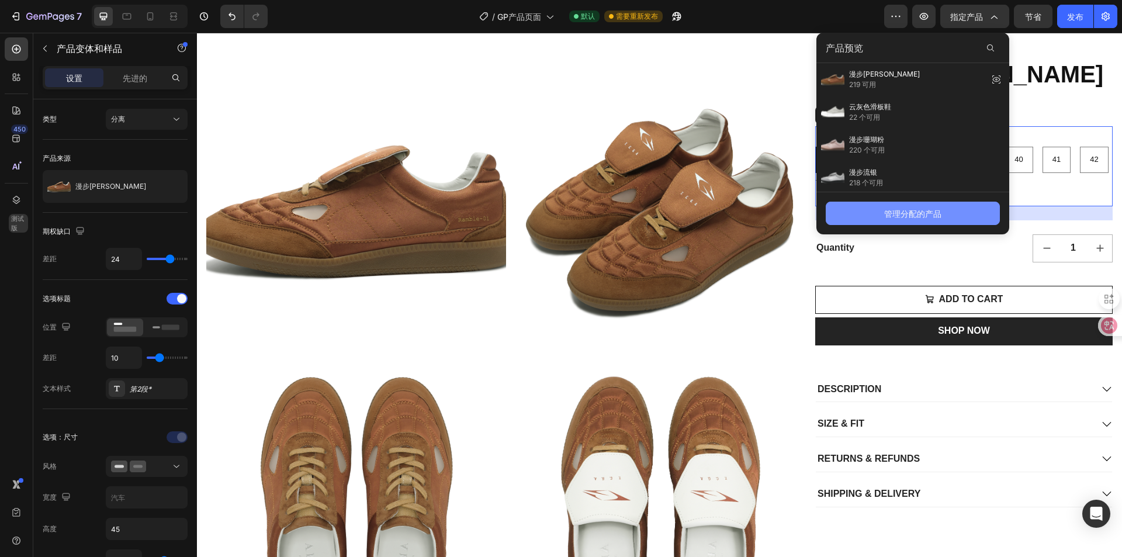
click at [925, 205] on button "管理分配的产品" at bounding box center [913, 213] width 174 height 23
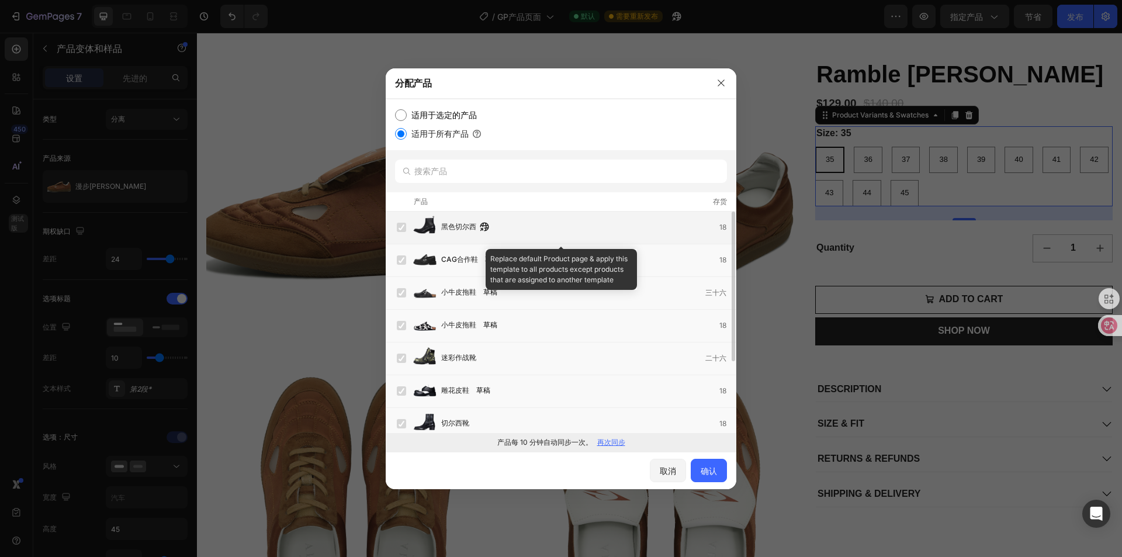
click at [400, 230] on label at bounding box center [401, 227] width 9 height 9
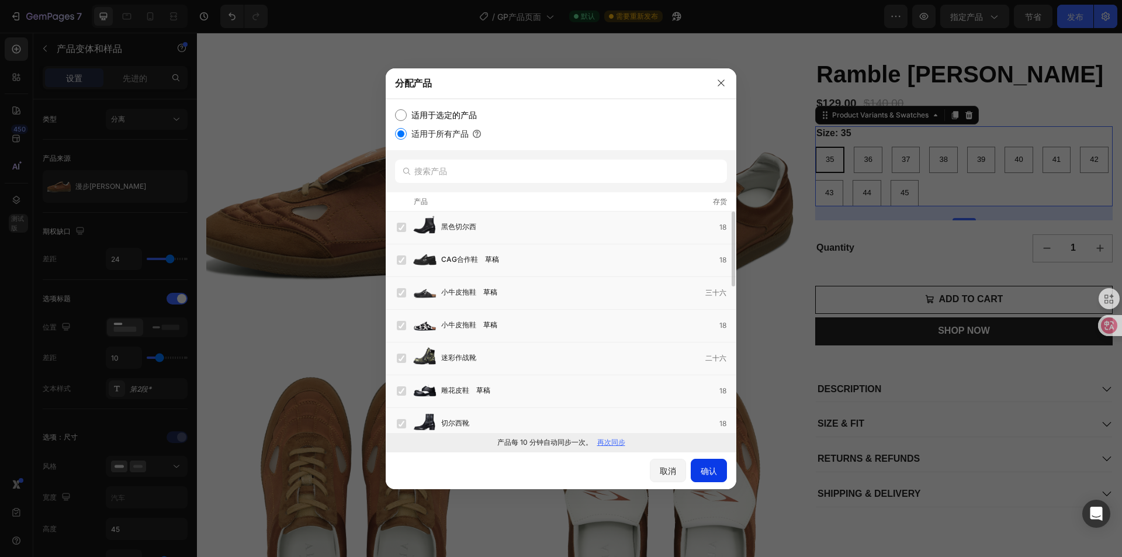
click at [705, 465] on font "确认" at bounding box center [709, 471] width 16 height 12
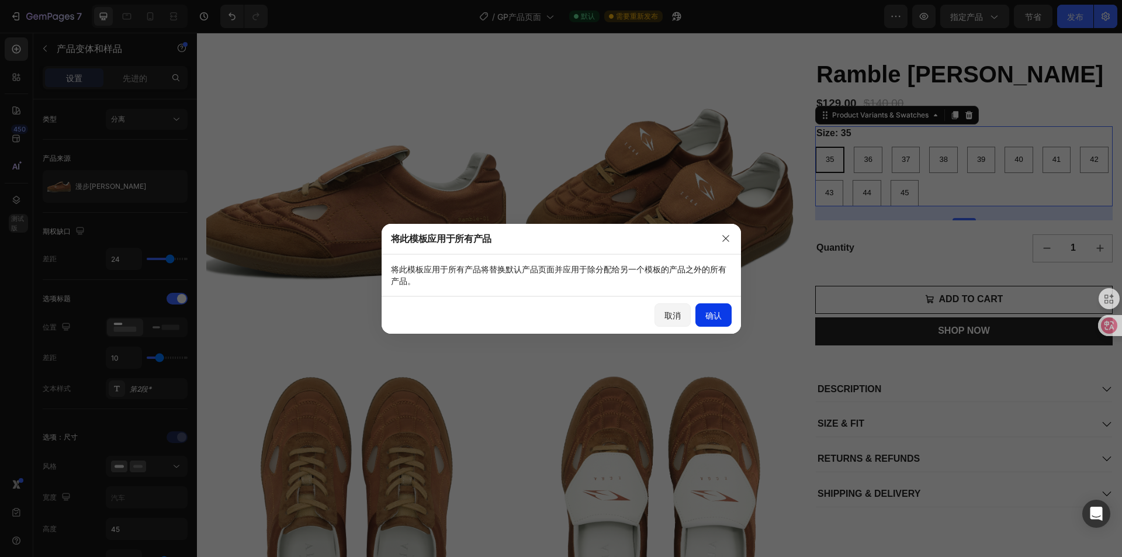
click at [704, 312] on button "确认" at bounding box center [713, 314] width 36 height 23
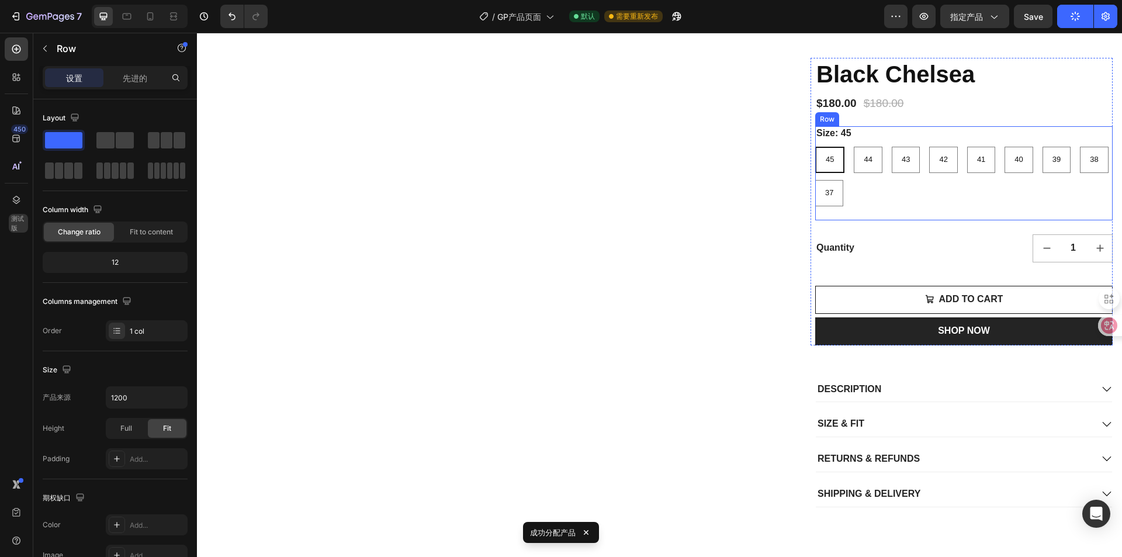
click at [830, 214] on div "Size: 45 45 45 45 44 44 44 43 43 43 42 42 42 41 41 41 40 40 40 39 39 39 38 38 3…" at bounding box center [963, 173] width 297 height 94
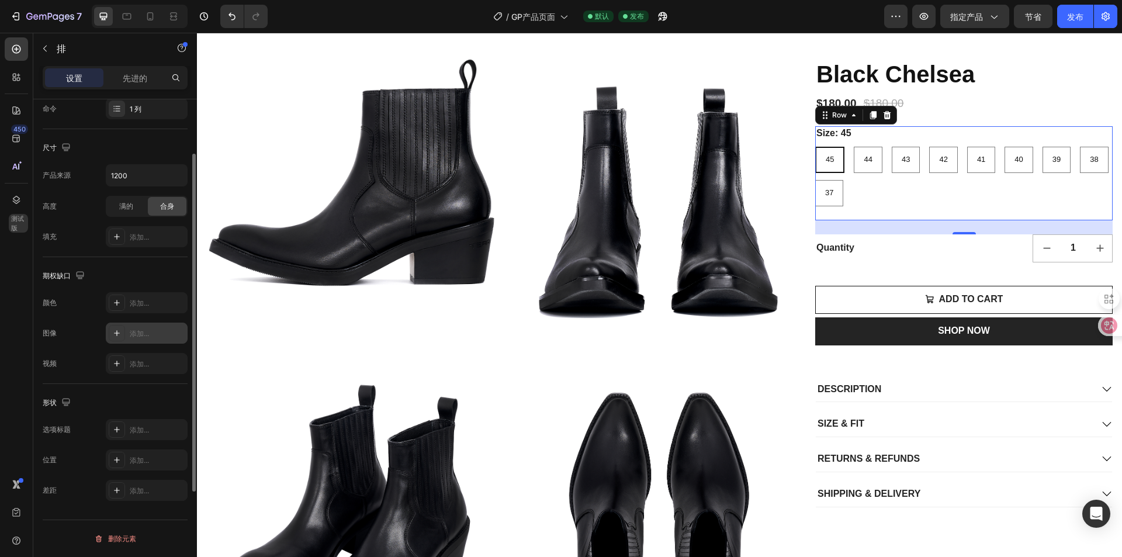
scroll to position [164, 0]
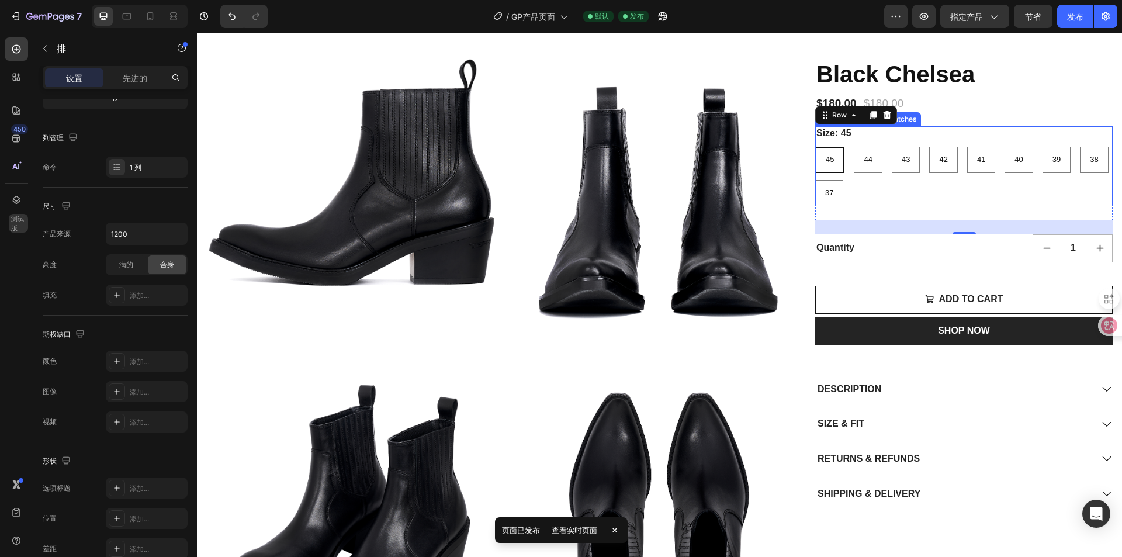
click at [930, 196] on div "45 45 45 44 44 44 43 43 43 42 42 42 41 41 41 40 40 40 39 39 39 38 38 38 37 37 37" at bounding box center [963, 177] width 297 height 60
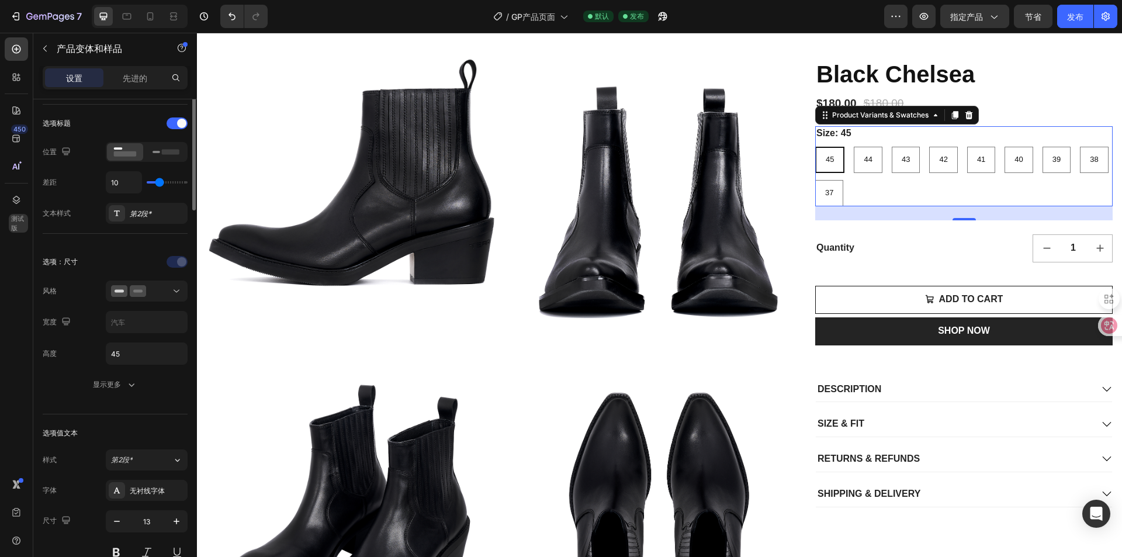
scroll to position [0, 0]
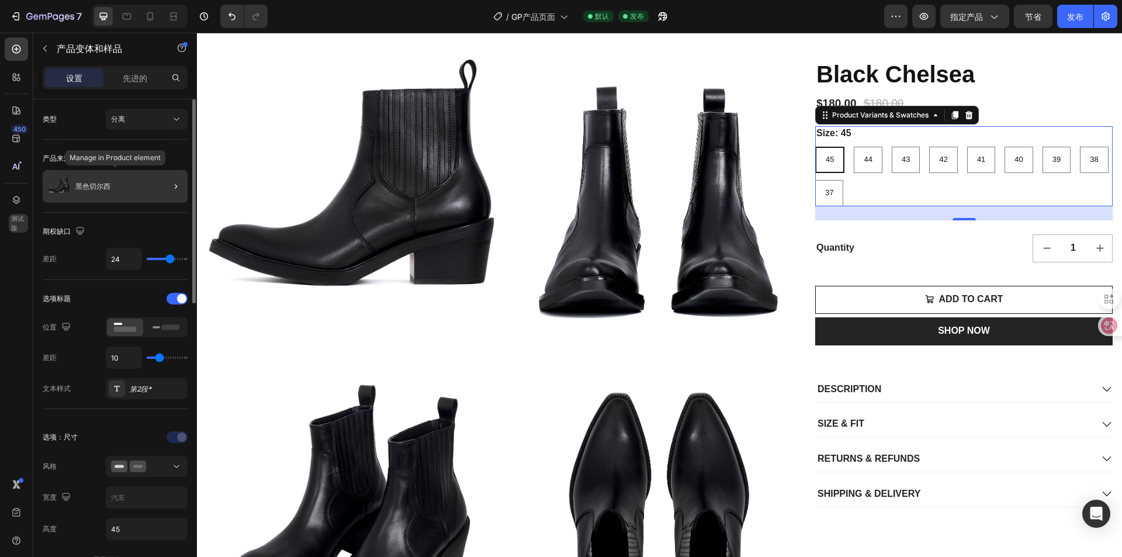
click at [91, 178] on div "黑色切尔西" at bounding box center [115, 186] width 145 height 33
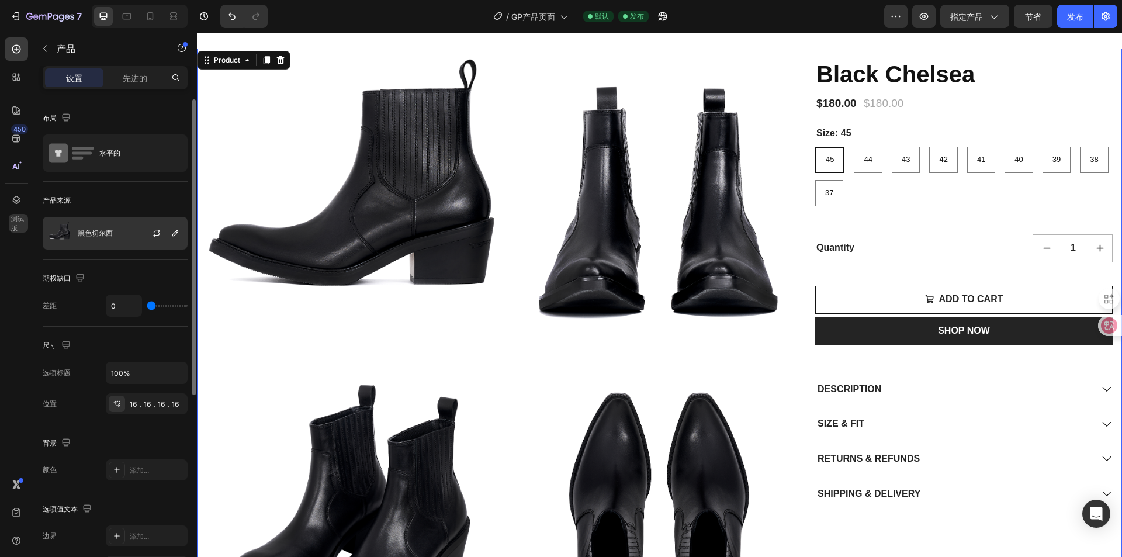
click at [105, 224] on div "黑色切尔西" at bounding box center [115, 233] width 145 height 33
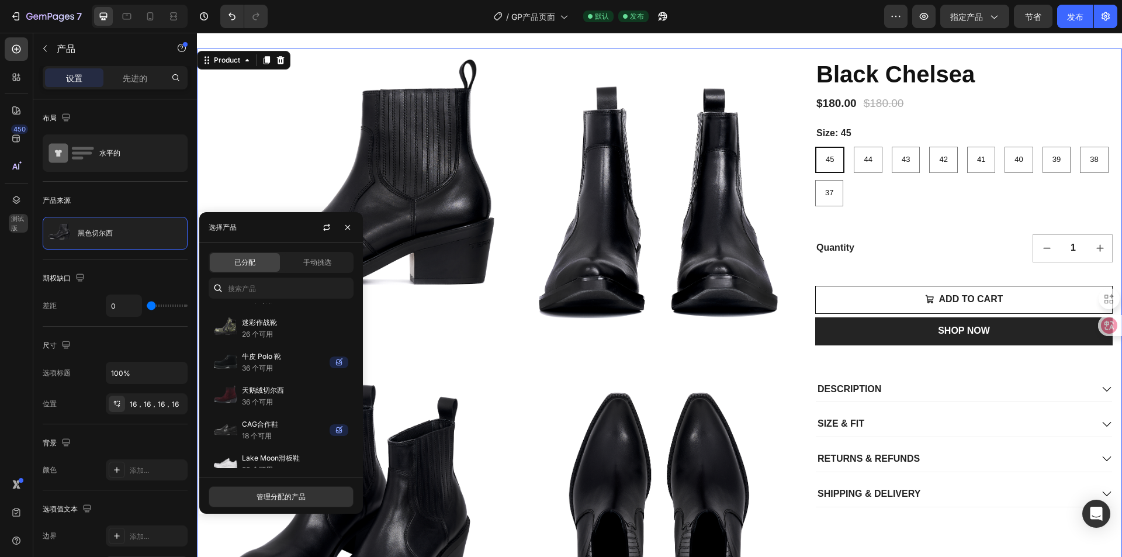
scroll to position [768, 0]
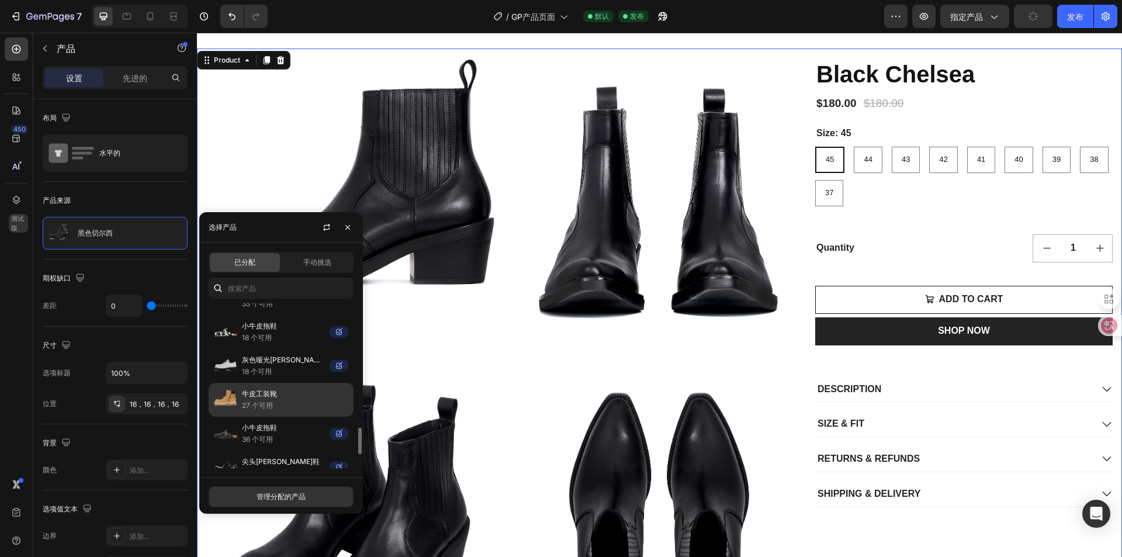
click at [272, 401] on font "27 个可用" at bounding box center [257, 405] width 31 height 9
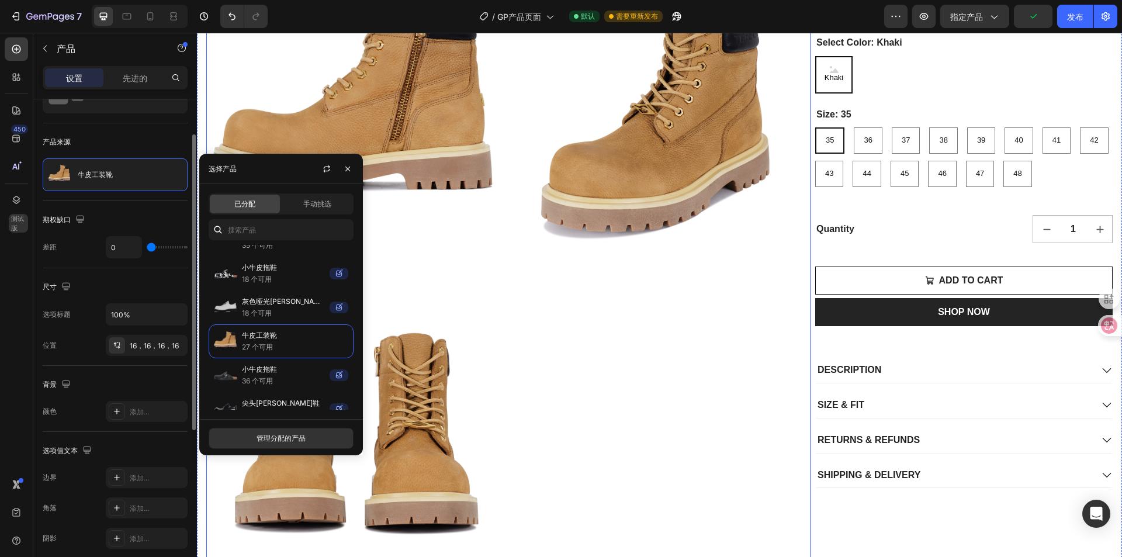
scroll to position [0, 0]
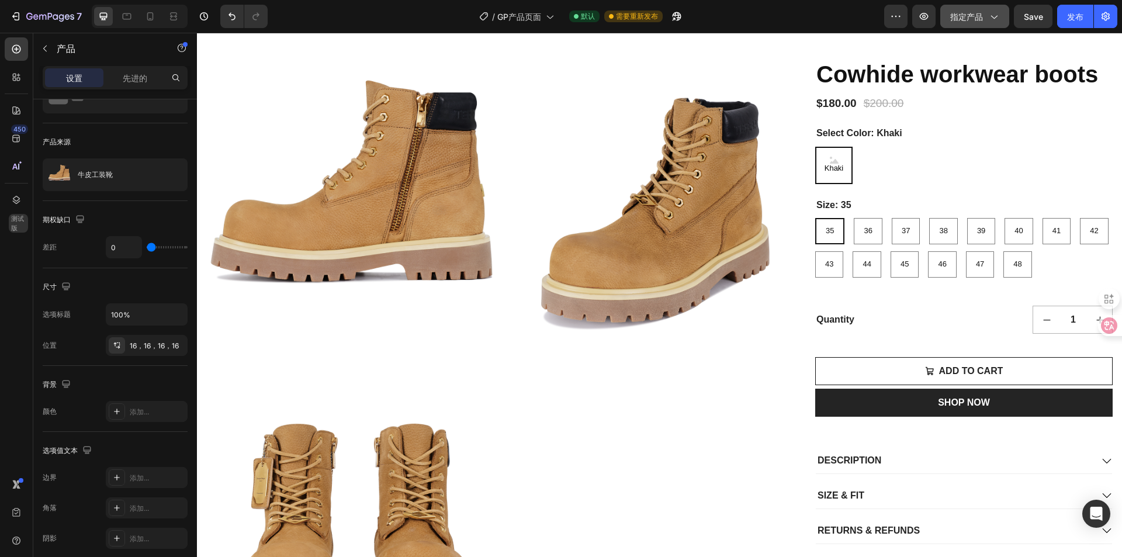
click at [972, 8] on button "指定产品" at bounding box center [974, 16] width 69 height 23
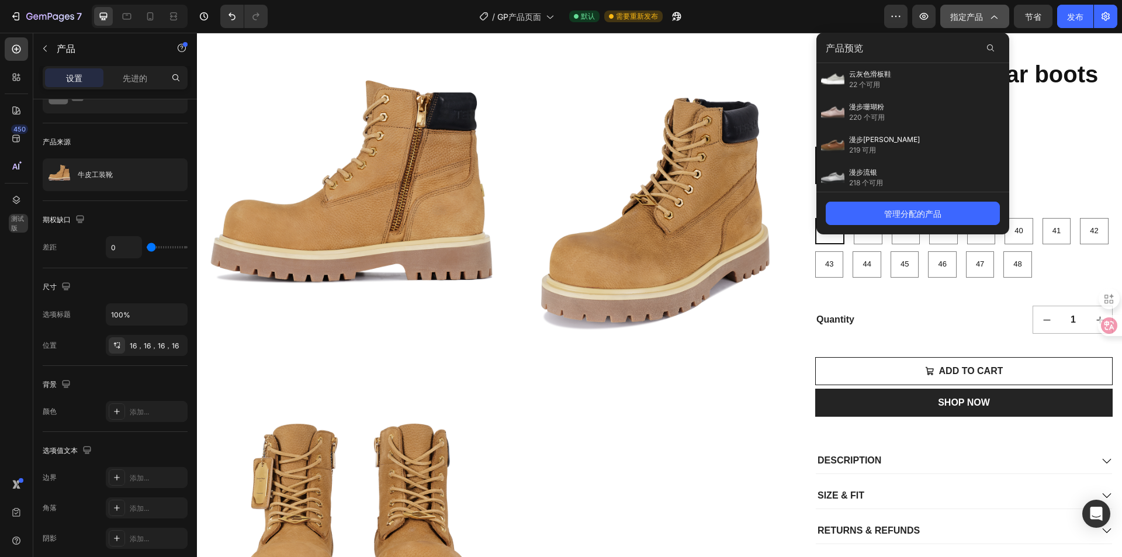
click at [972, 12] on font "指定产品" at bounding box center [966, 17] width 33 height 10
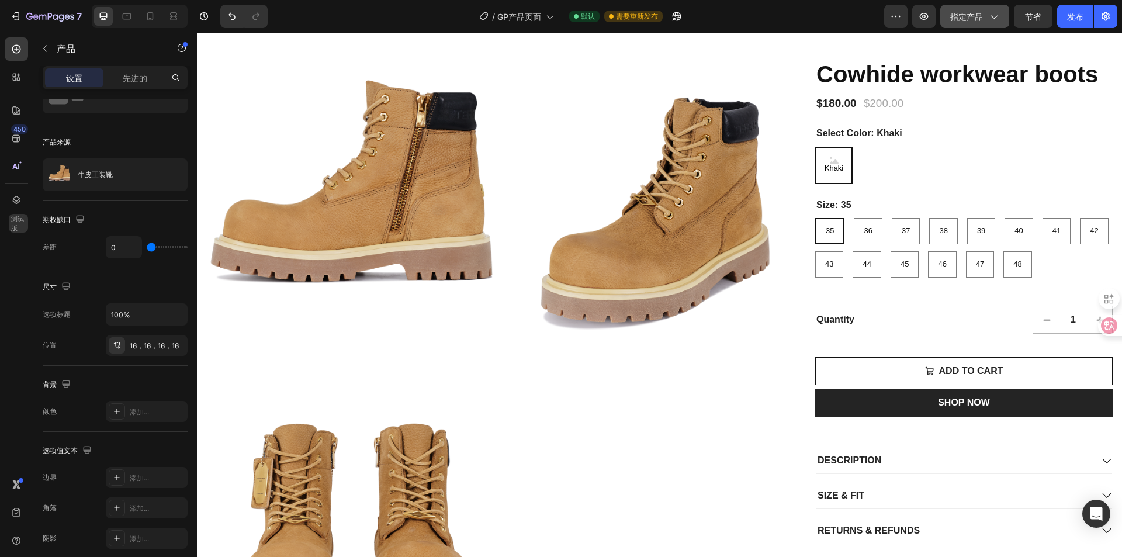
click at [947, 16] on button "指定产品" at bounding box center [974, 16] width 69 height 23
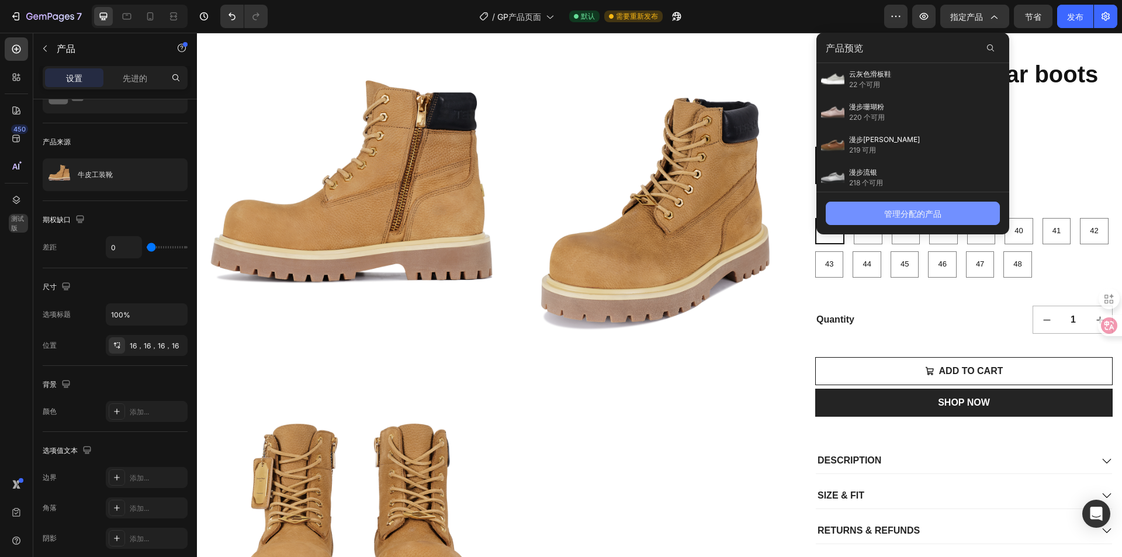
click at [922, 220] on button "管理分配的产品" at bounding box center [913, 213] width 174 height 23
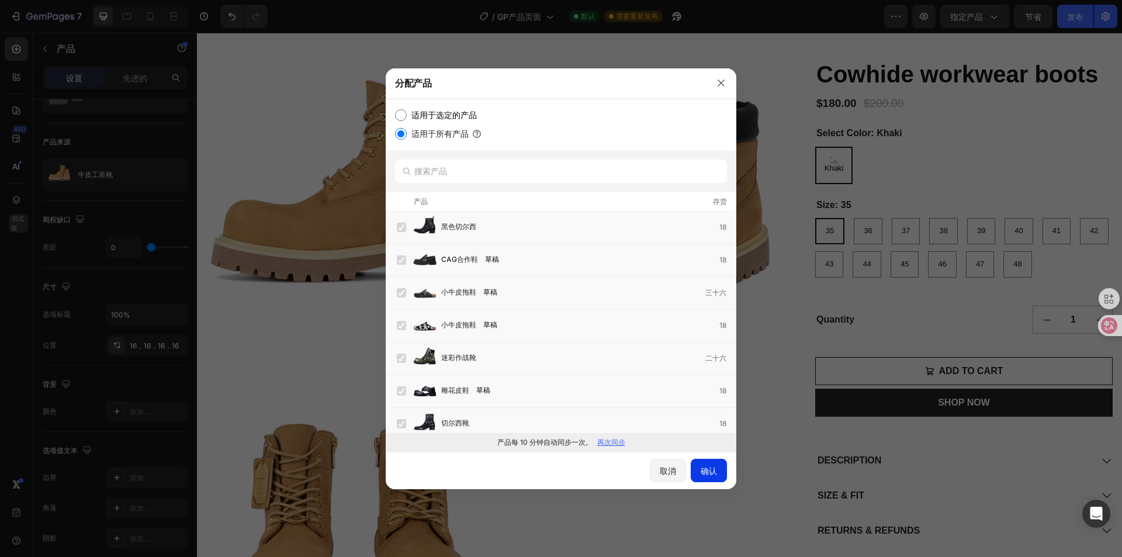
click at [712, 469] on font "确认" at bounding box center [709, 471] width 16 height 10
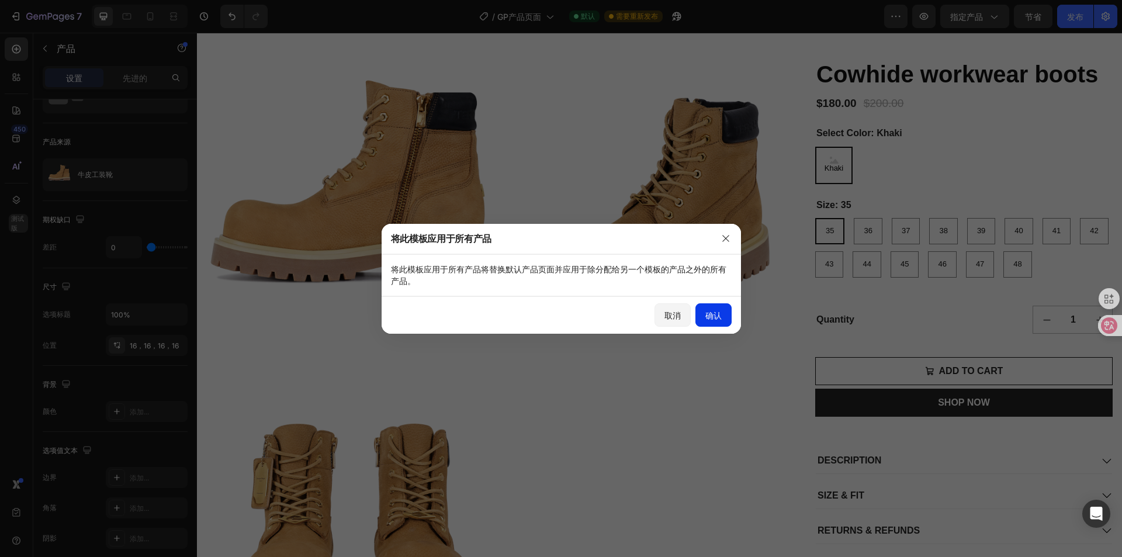
click at [711, 316] on font "确认" at bounding box center [713, 315] width 16 height 10
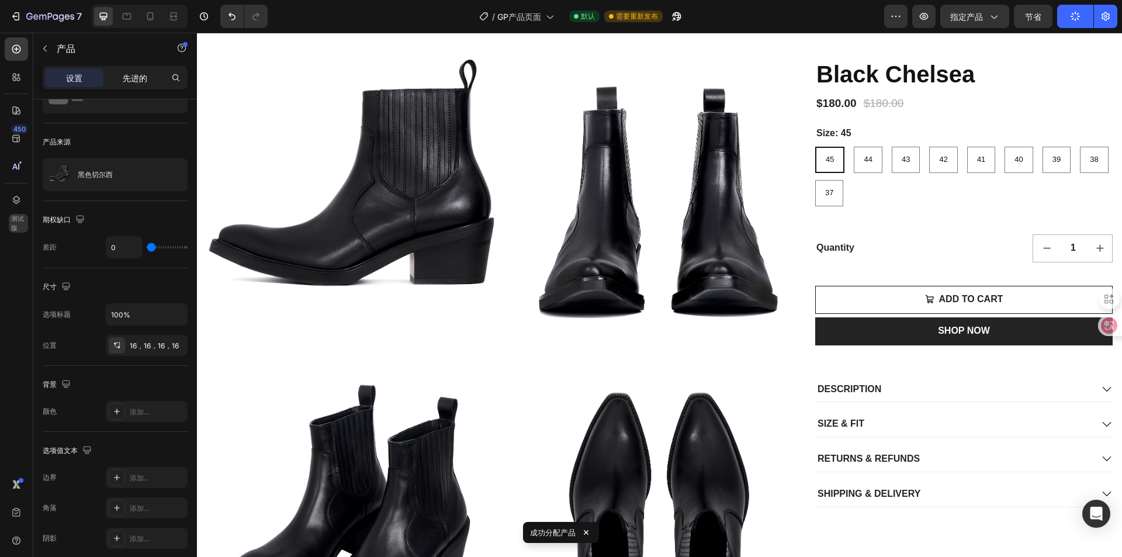
click at [120, 79] on div "先进的" at bounding box center [135, 77] width 58 height 19
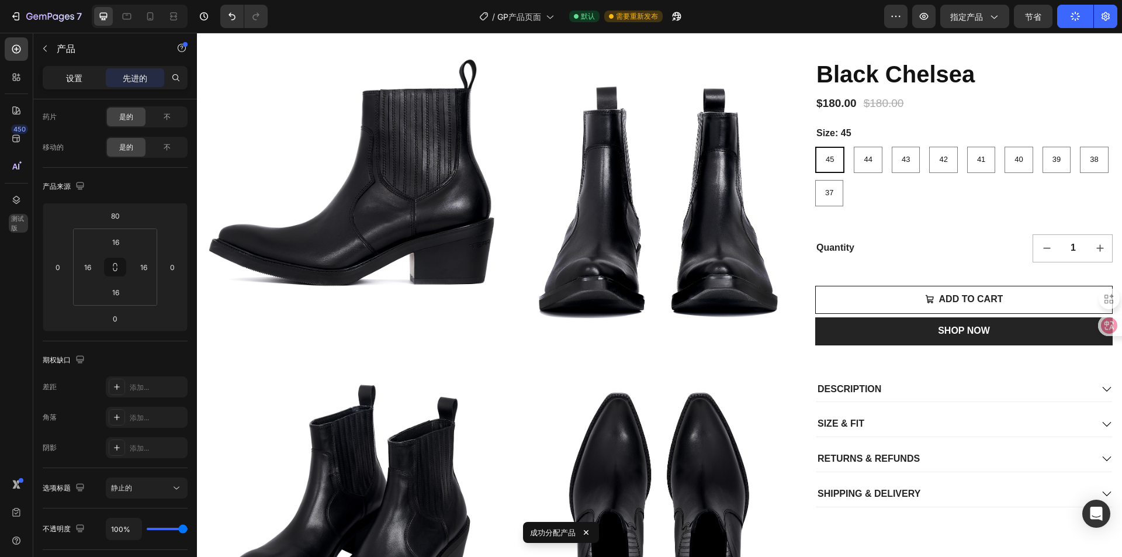
click at [82, 83] on p "设置" at bounding box center [74, 78] width 16 height 12
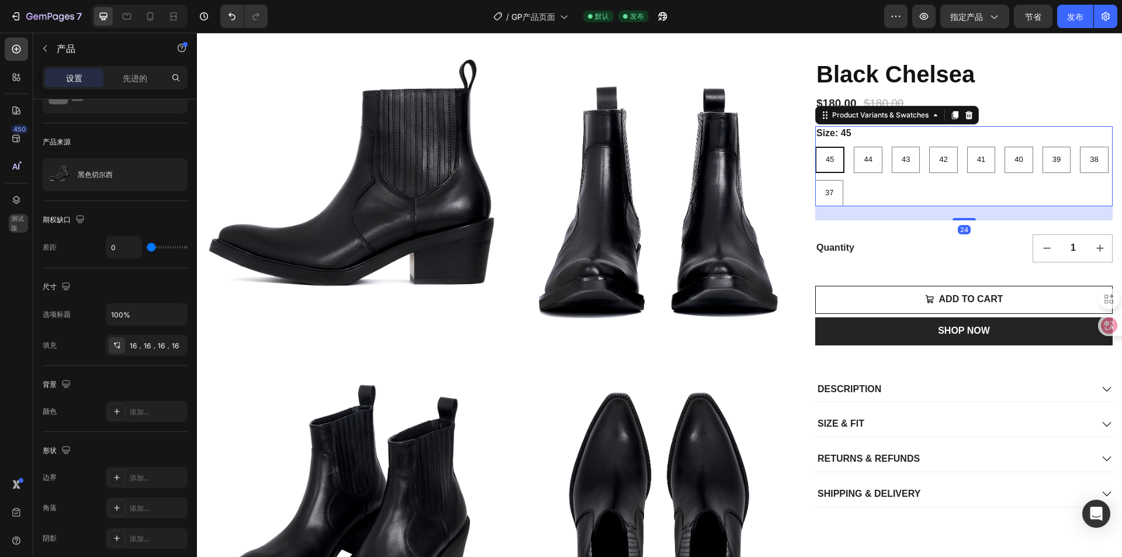
click at [945, 194] on div "45 45 45 44 44 44 43 43 43 42 42 42 41 41 41 40 40 40 39 39 39 38 38 38 37 37 37" at bounding box center [963, 177] width 297 height 60
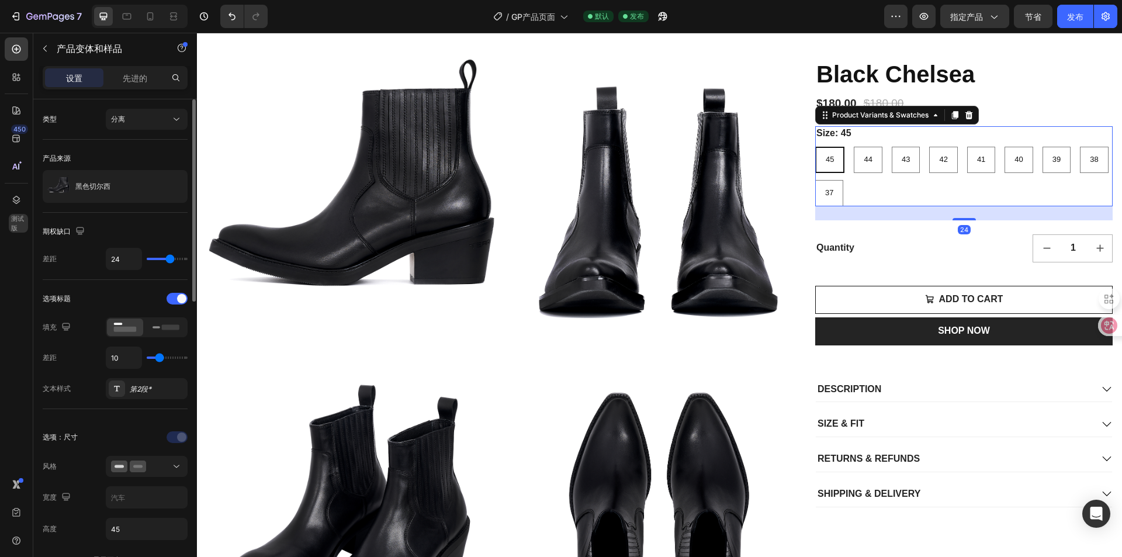
click at [945, 194] on div "45 45 45 44 44 44 43 43 43 42 42 42 41 41 41 40 40 40 39 39 39 38 38 38 37 37 37" at bounding box center [963, 177] width 297 height 60
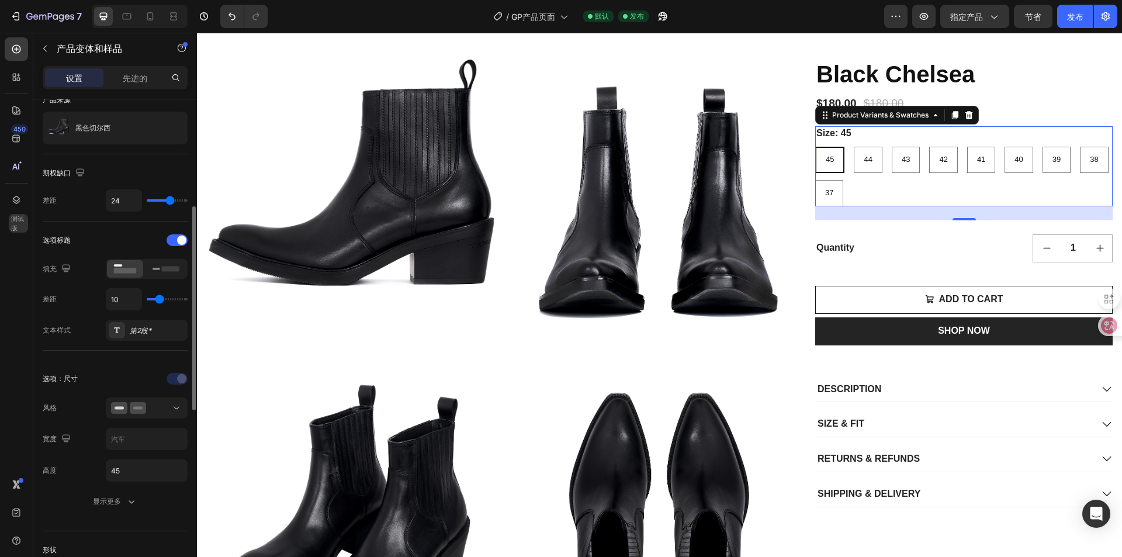
scroll to position [117, 0]
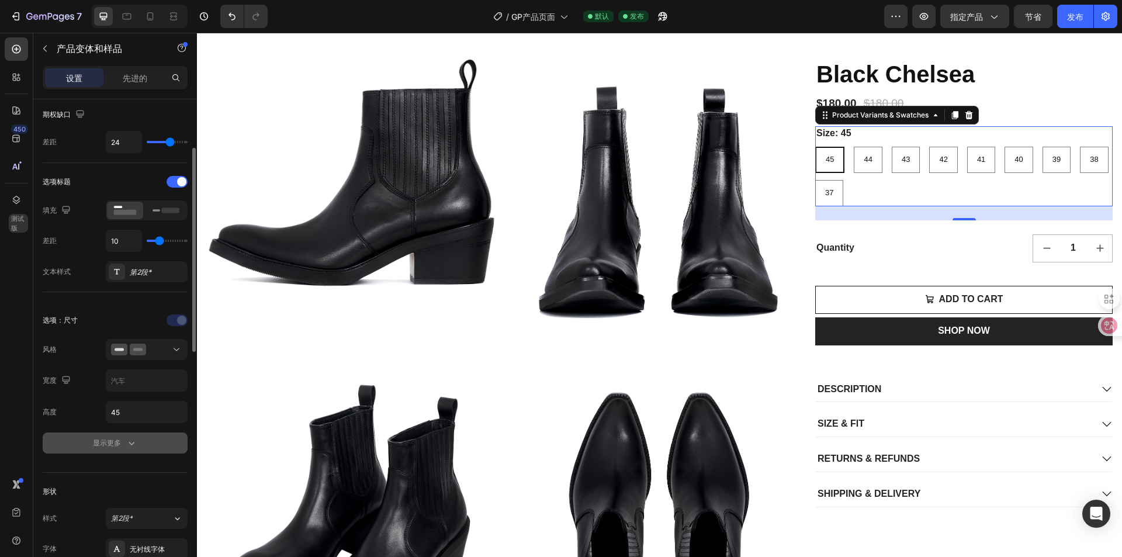
click at [126, 439] on icon "button" at bounding box center [132, 443] width 12 height 12
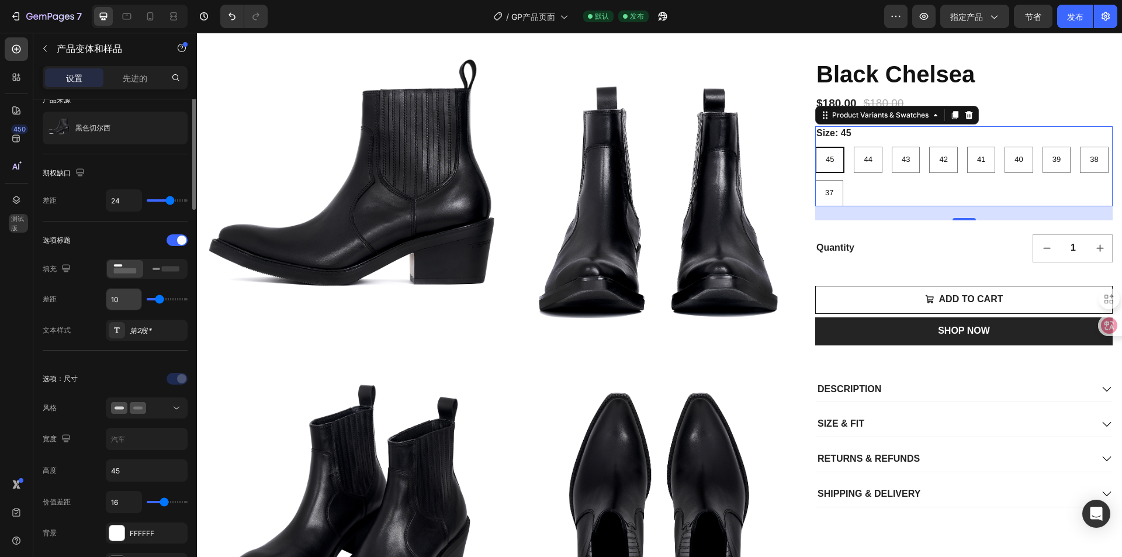
scroll to position [0, 0]
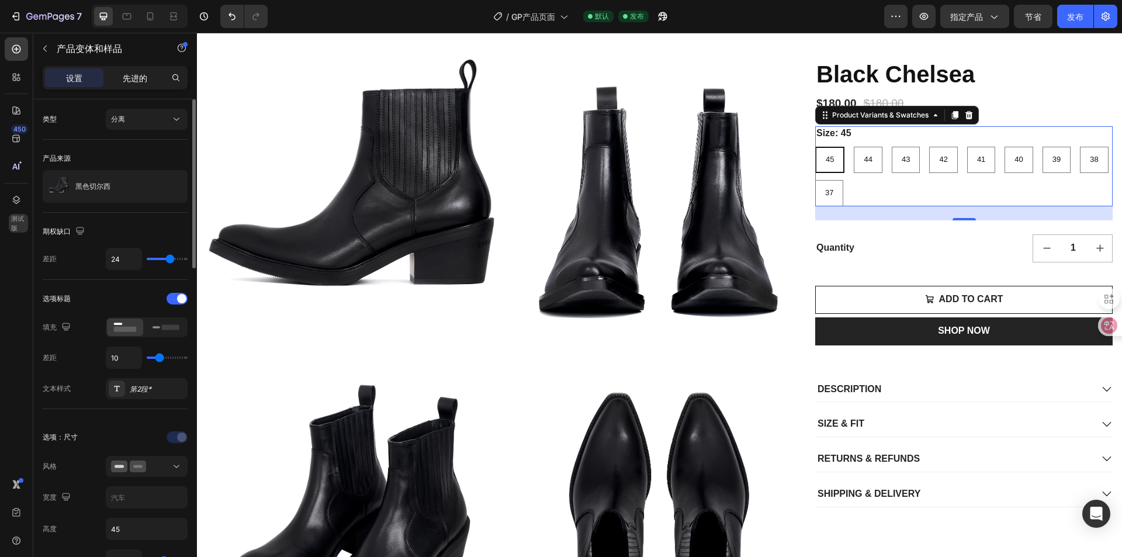
click at [149, 84] on div "先进的" at bounding box center [135, 77] width 58 height 19
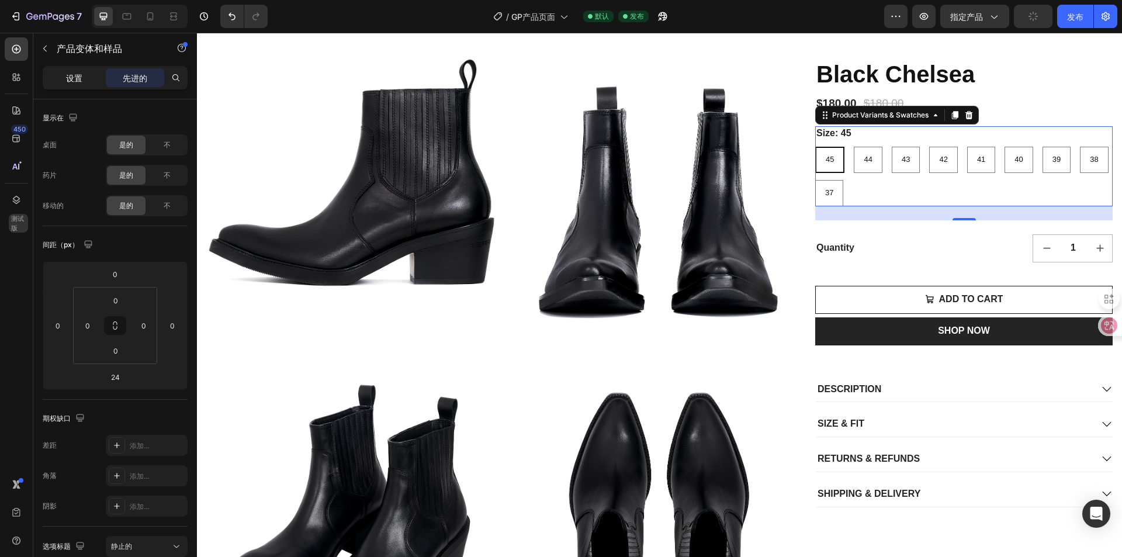
click at [69, 77] on font "设置" at bounding box center [74, 78] width 16 height 10
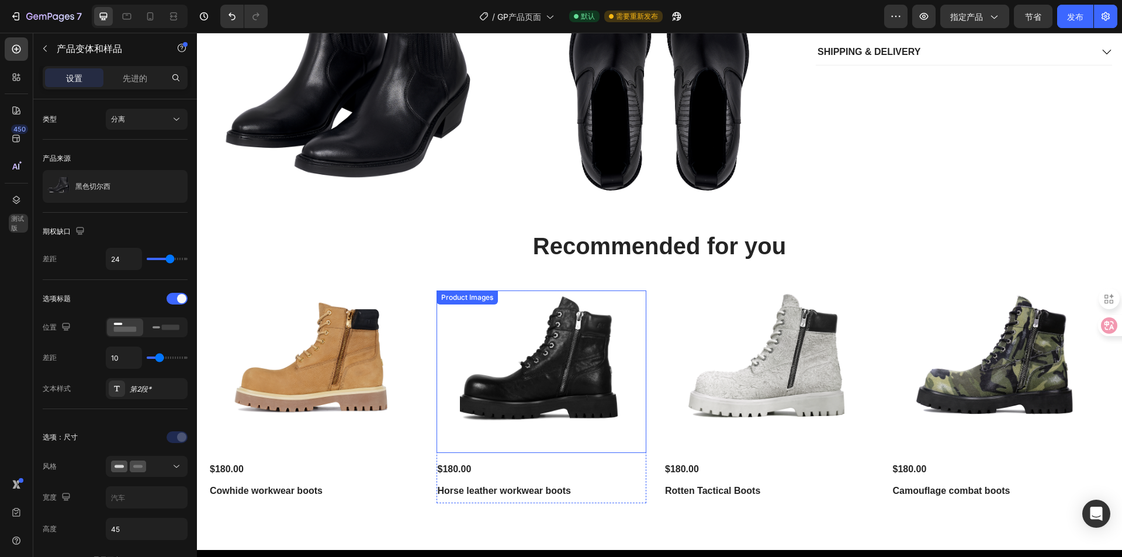
scroll to position [526, 0]
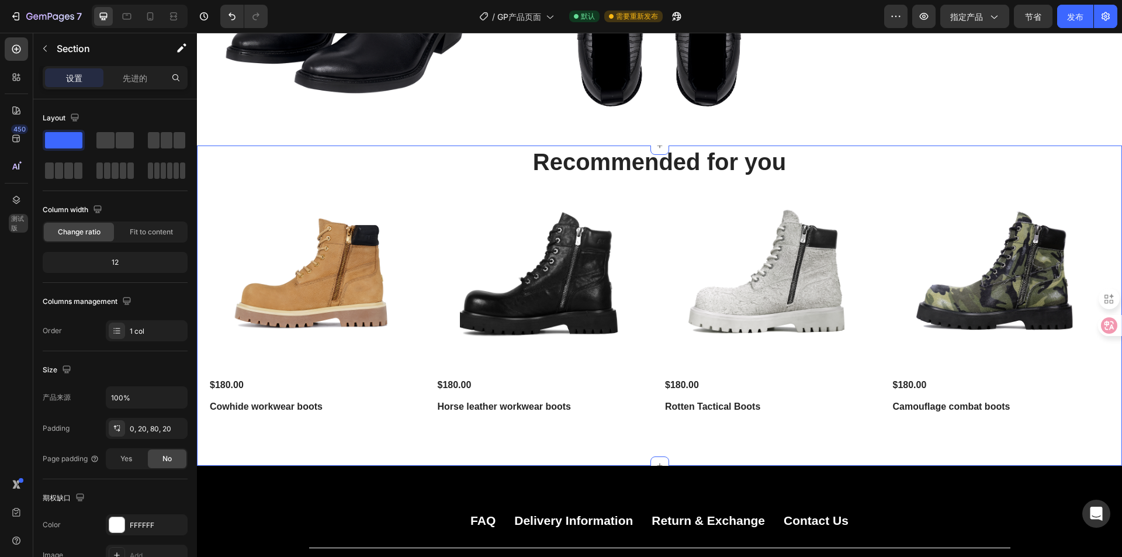
click at [655, 185] on div "Recommended for you Heading Product Images $180.00 Product Price Product Price …" at bounding box center [660, 283] width 902 height 274
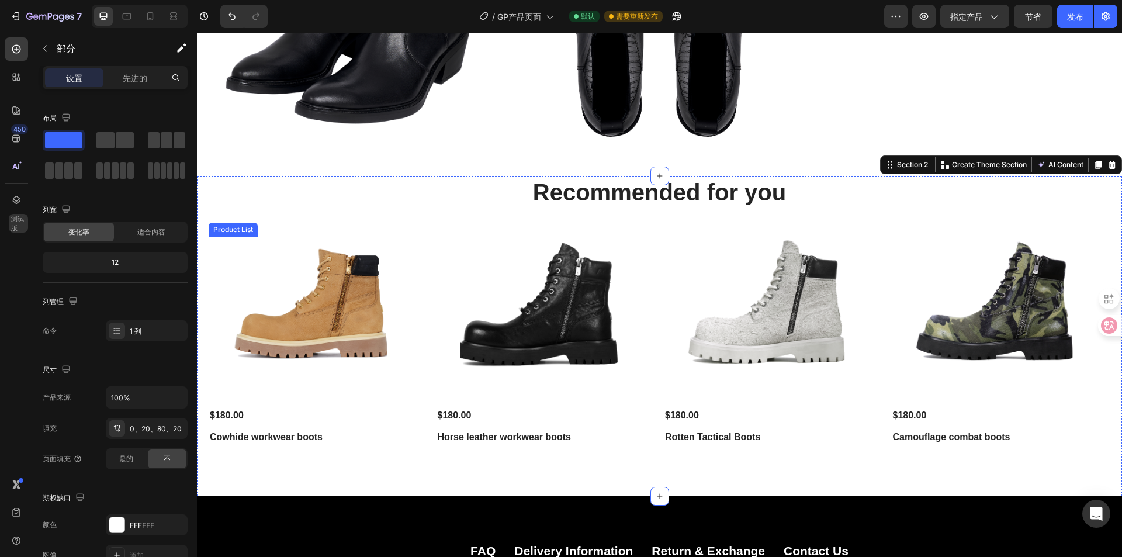
scroll to position [468, 0]
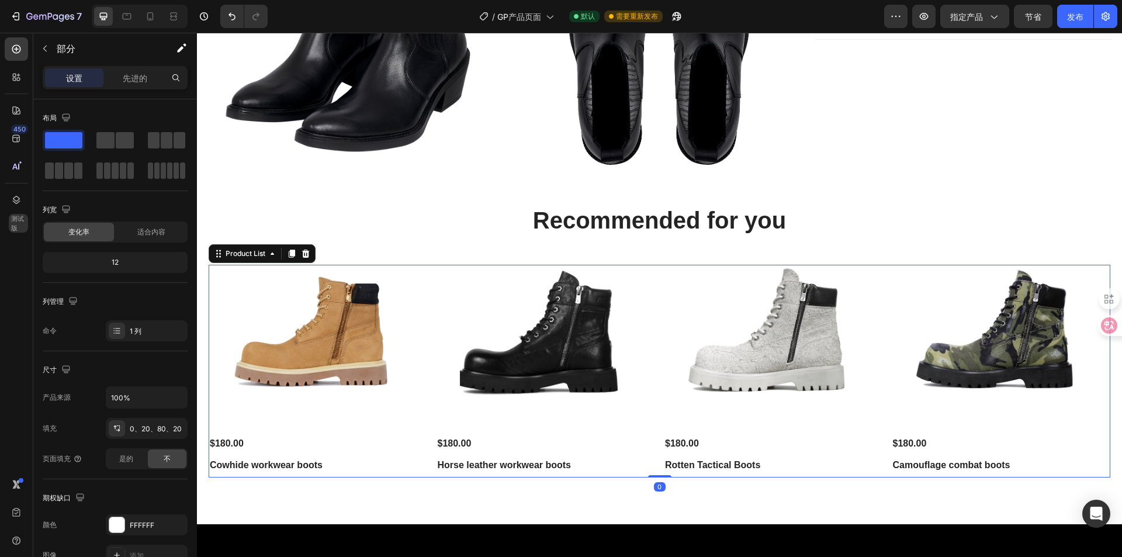
click at [425, 312] on div "Product Images $180.00 Product Price Product Price Cowhide workwear boots Produ…" at bounding box center [660, 371] width 902 height 213
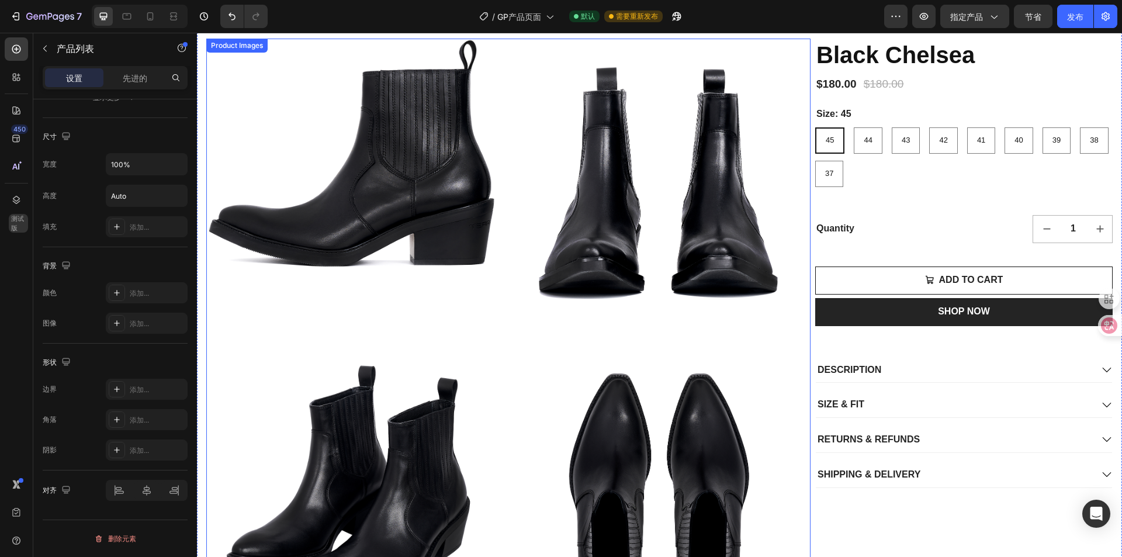
scroll to position [0, 0]
